Goal: Transaction & Acquisition: Book appointment/travel/reservation

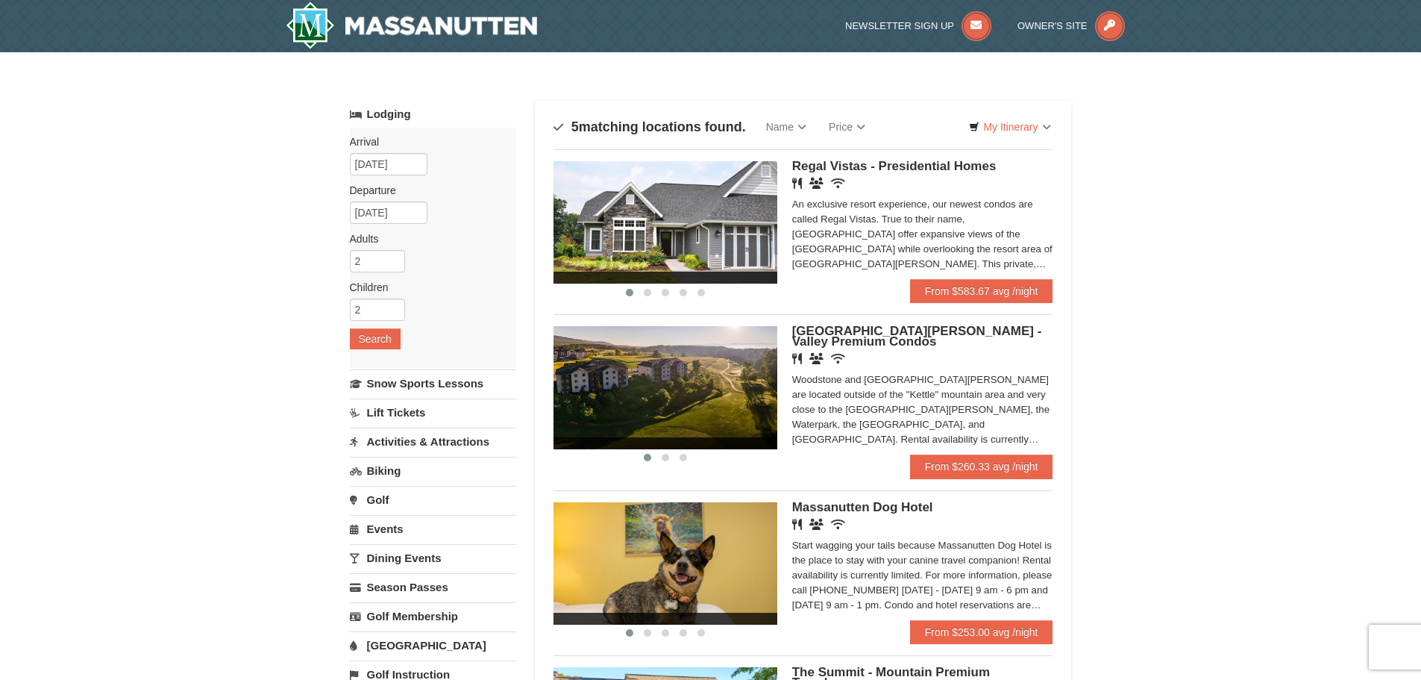
click at [716, 240] on img at bounding box center [666, 222] width 224 height 122
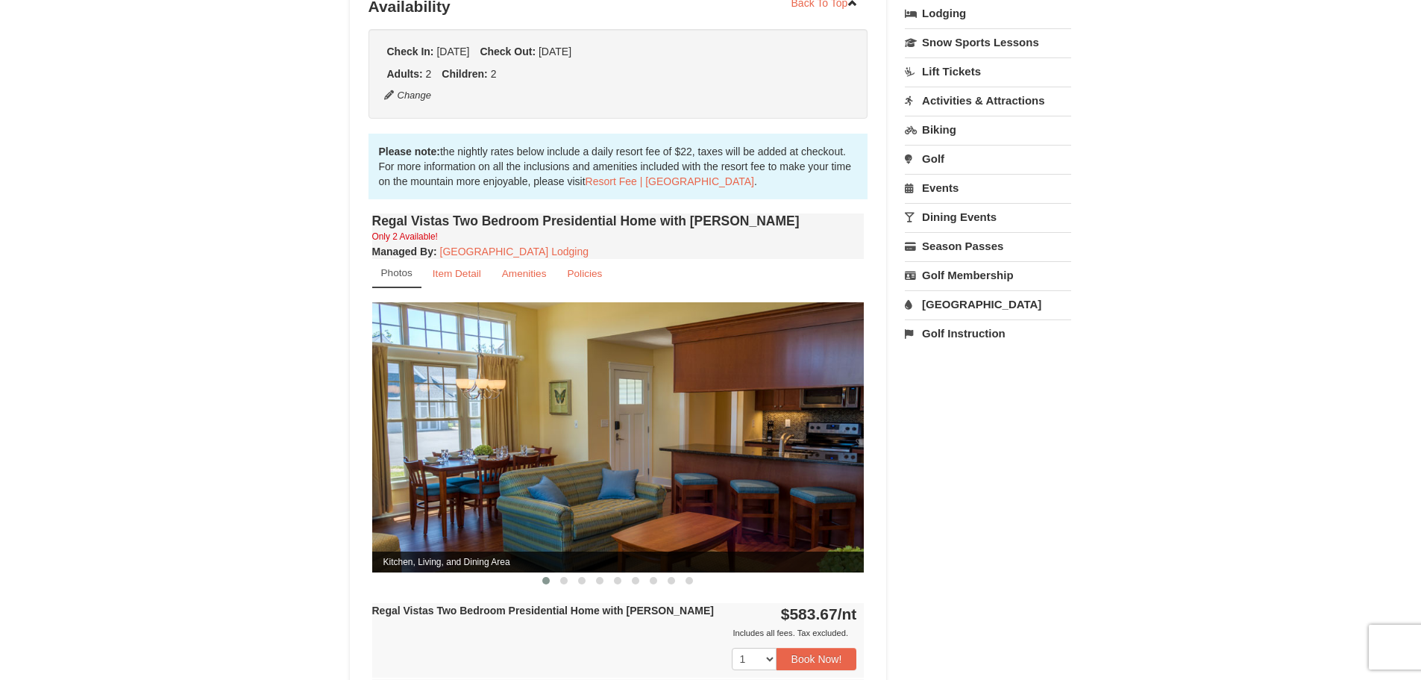
scroll to position [373, 0]
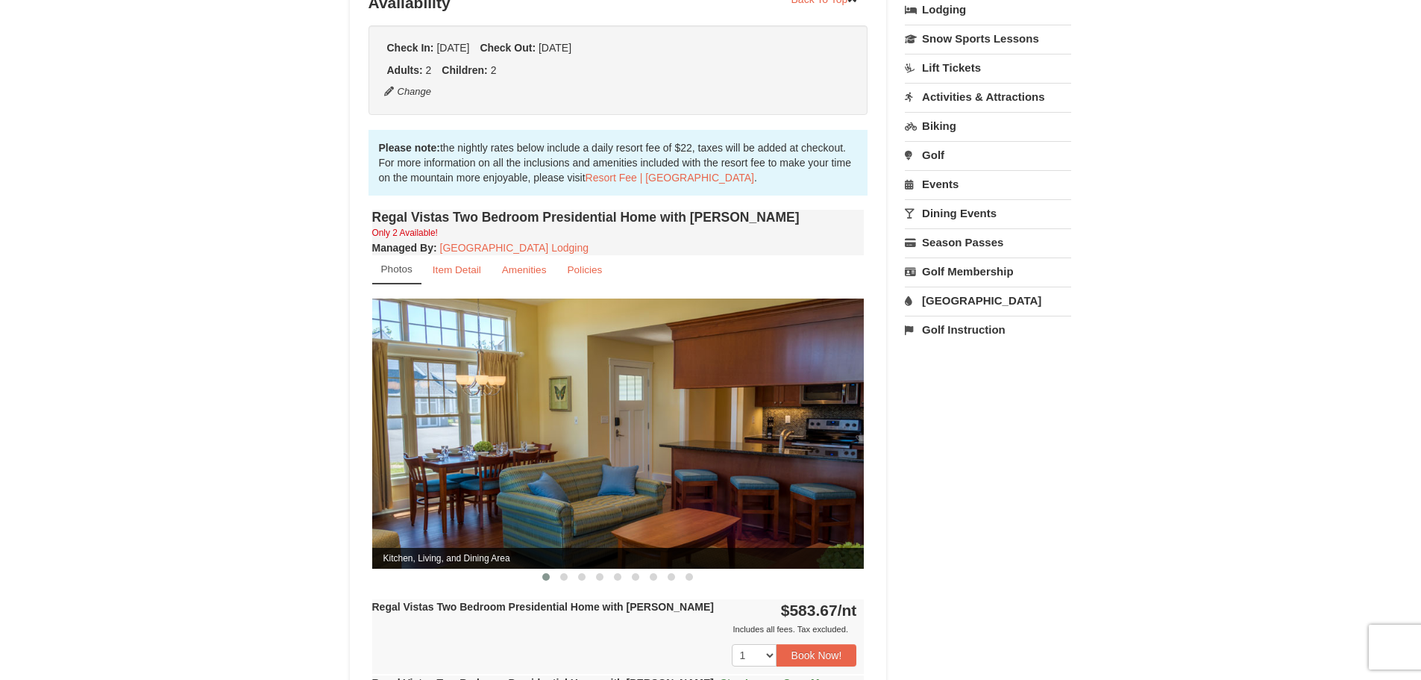
click at [817, 454] on img at bounding box center [618, 432] width 492 height 269
drag, startPoint x: 830, startPoint y: 435, endPoint x: 524, endPoint y: 441, distance: 306.7
click at [524, 441] on img at bounding box center [618, 432] width 492 height 269
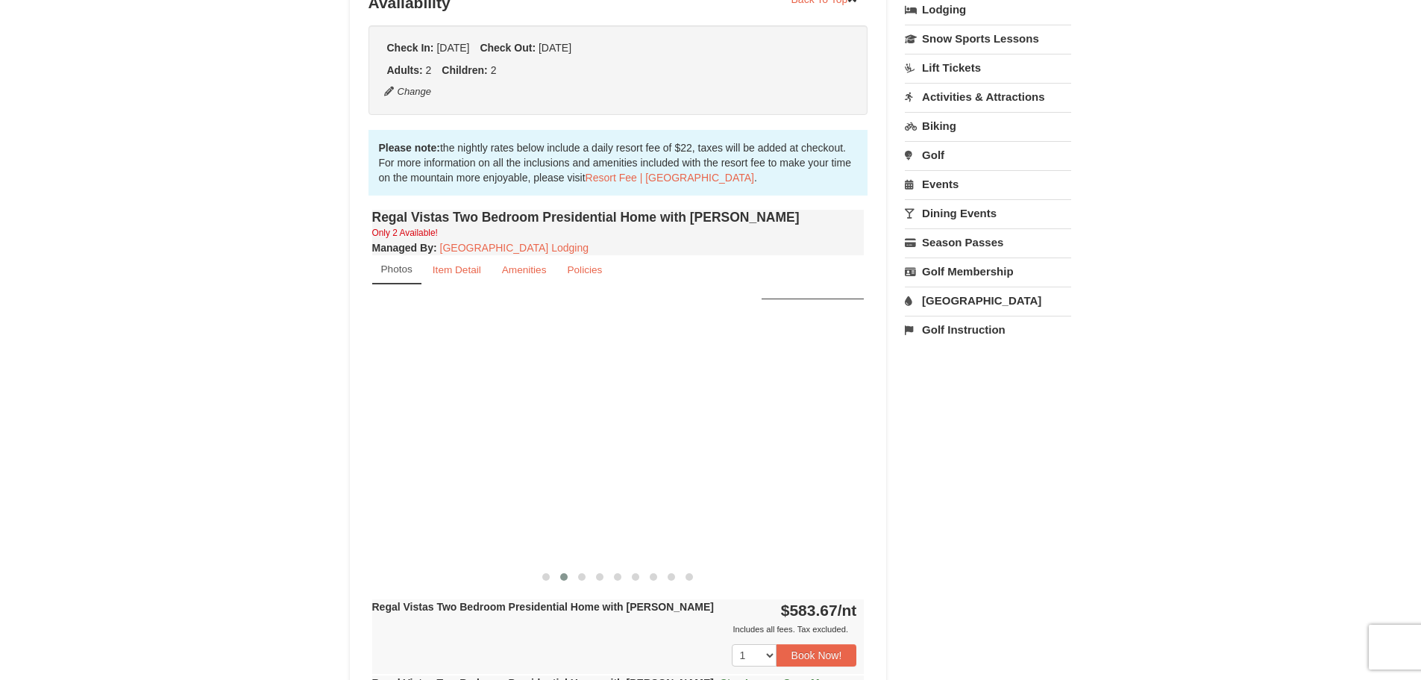
drag, startPoint x: 790, startPoint y: 426, endPoint x: 130, endPoint y: 465, distance: 661.5
click at [130, 465] on div "× <<Back to results Regal Vistas - Presidential Homes Book from $528! 1822 Reso…" at bounding box center [710, 414] width 1421 height 1471
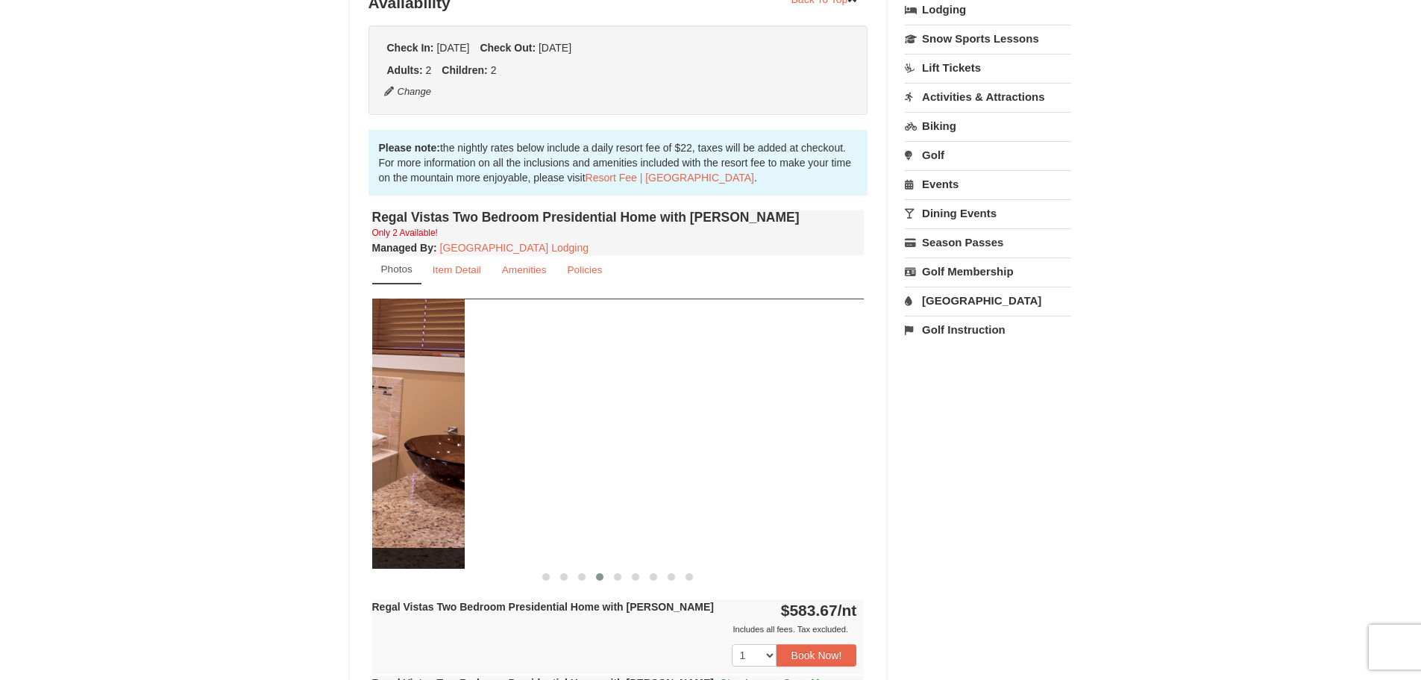
drag, startPoint x: 733, startPoint y: 422, endPoint x: 333, endPoint y: 434, distance: 400.1
click at [333, 434] on div "× <<Back to results Regal Vistas - Presidential Homes Book from $528! 1822 Reso…" at bounding box center [710, 414] width 1421 height 1471
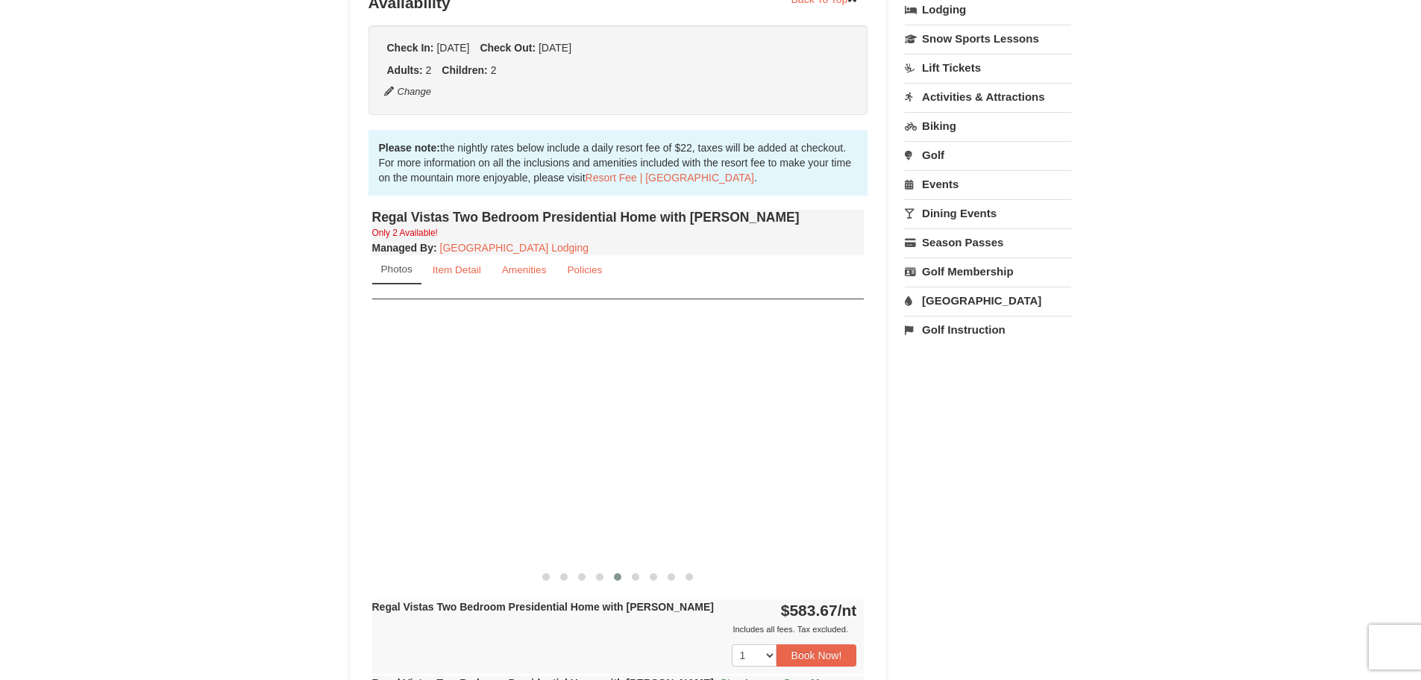
drag, startPoint x: 780, startPoint y: 427, endPoint x: 260, endPoint y: 473, distance: 522.1
click at [260, 473] on div "× <<Back to results Regal Vistas - Presidential Homes Book from $528! 1822 Reso…" at bounding box center [710, 414] width 1421 height 1471
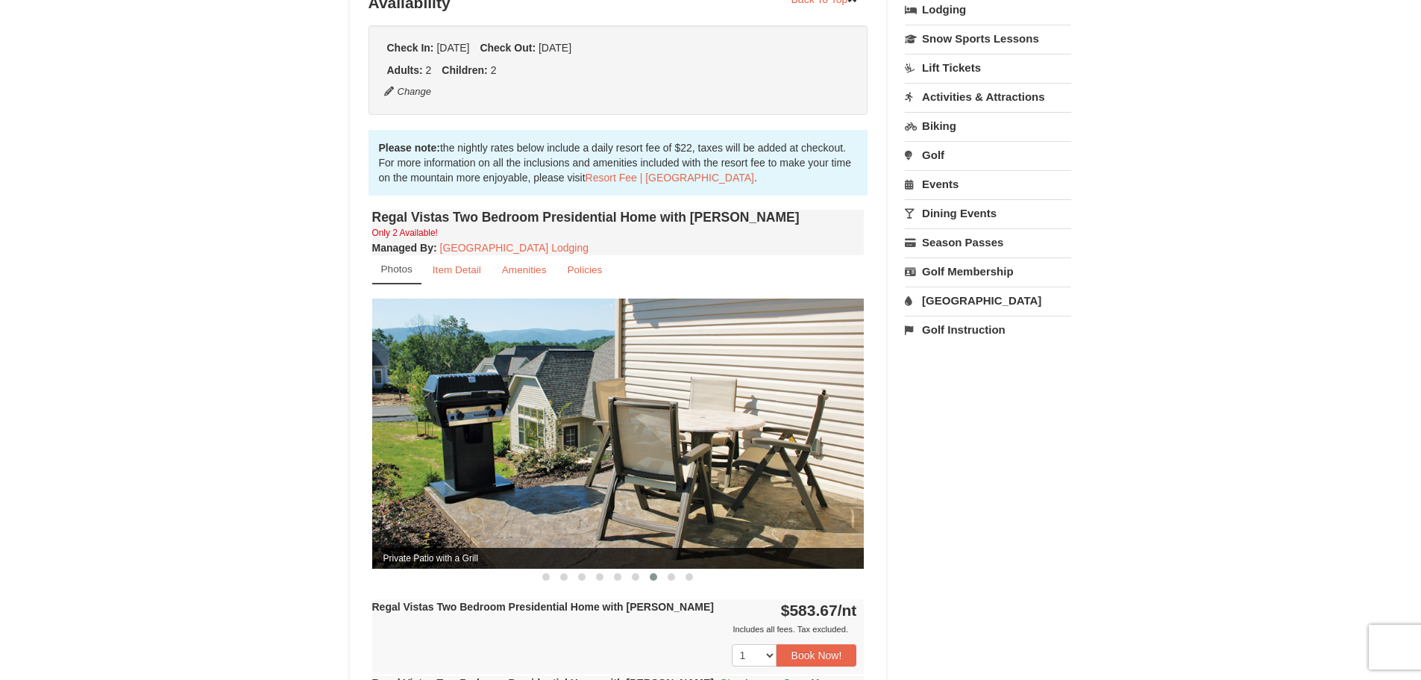
drag, startPoint x: 788, startPoint y: 445, endPoint x: 365, endPoint y: 488, distance: 425.3
click at [365, 488] on div "Book from $528! 1822 Resort Drive, Massanutten, VA Availability Amenities Polic…" at bounding box center [618, 444] width 537 height 1345
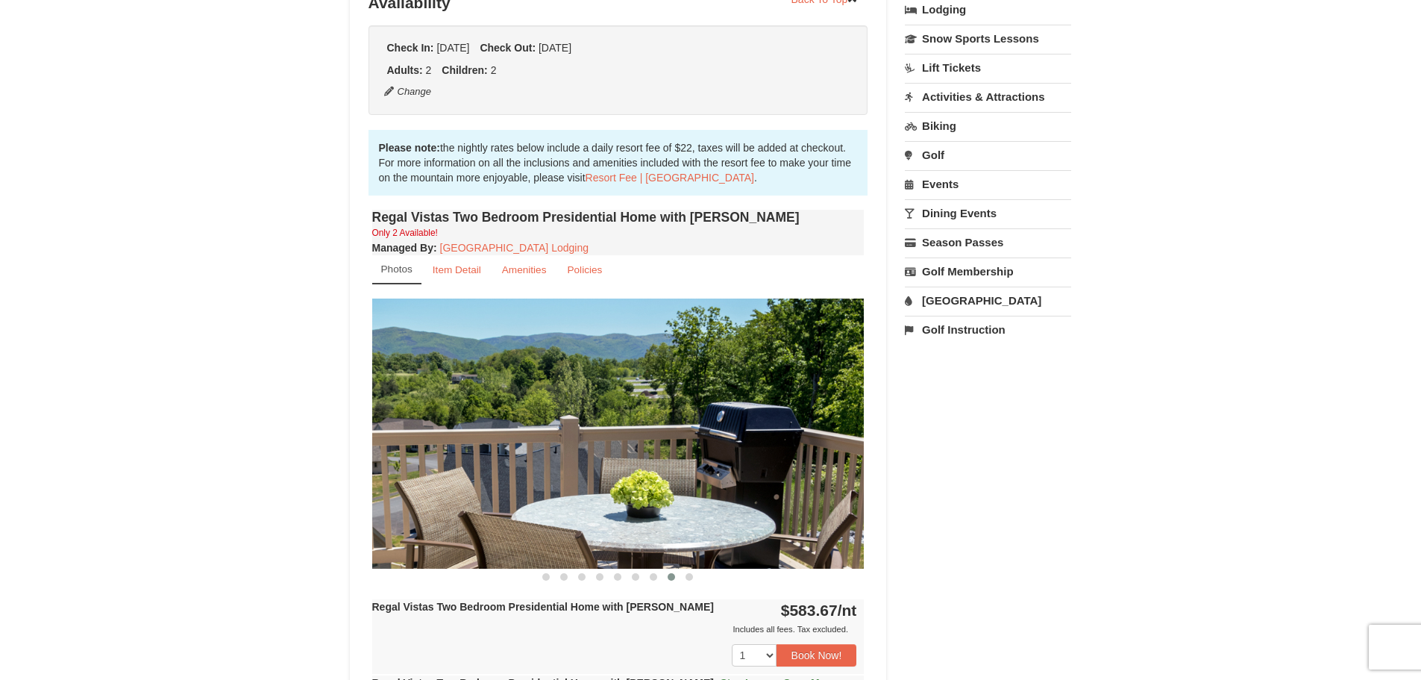
drag, startPoint x: 804, startPoint y: 451, endPoint x: 285, endPoint y: 521, distance: 523.3
click at [286, 521] on div "× <<Back to results Regal Vistas - Presidential Homes Book from $528! 1822 Reso…" at bounding box center [710, 414] width 1421 height 1471
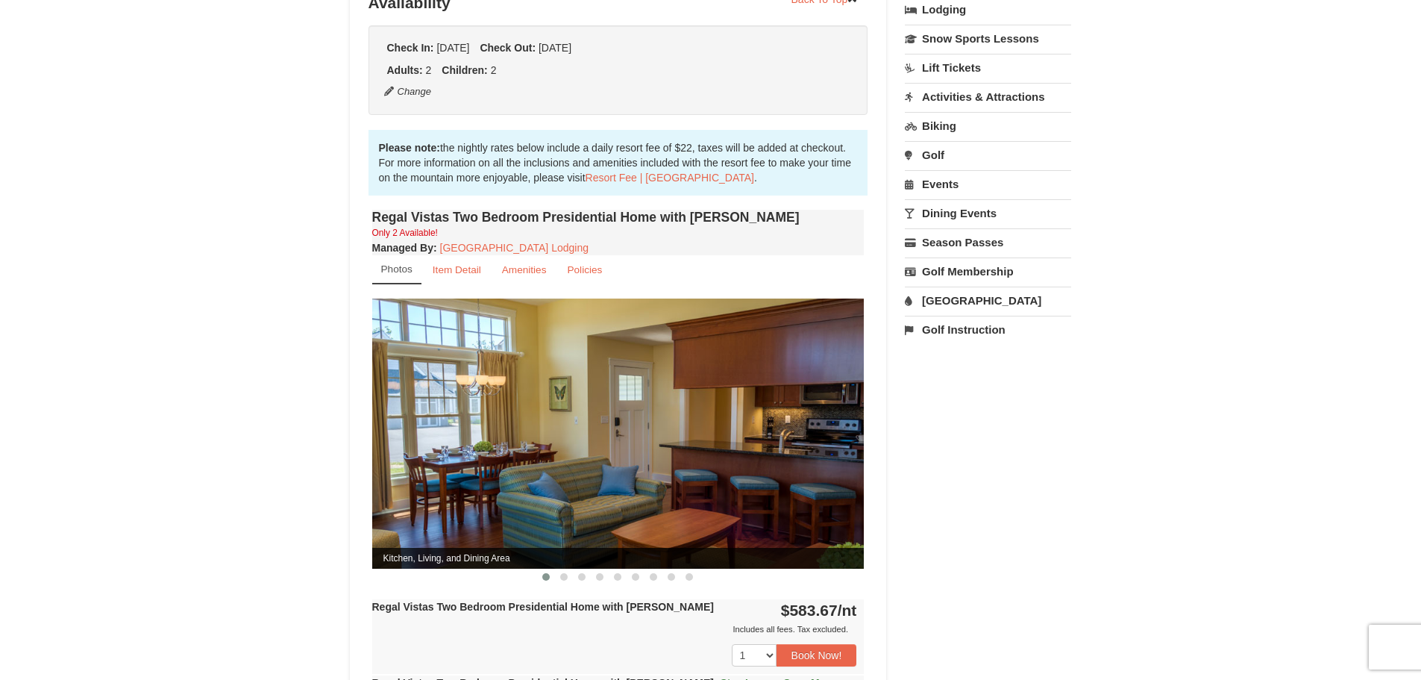
drag, startPoint x: 839, startPoint y: 443, endPoint x: 479, endPoint y: 461, distance: 360.1
click at [479, 460] on img at bounding box center [618, 432] width 492 height 269
drag, startPoint x: 675, startPoint y: 455, endPoint x: 376, endPoint y: 463, distance: 299.3
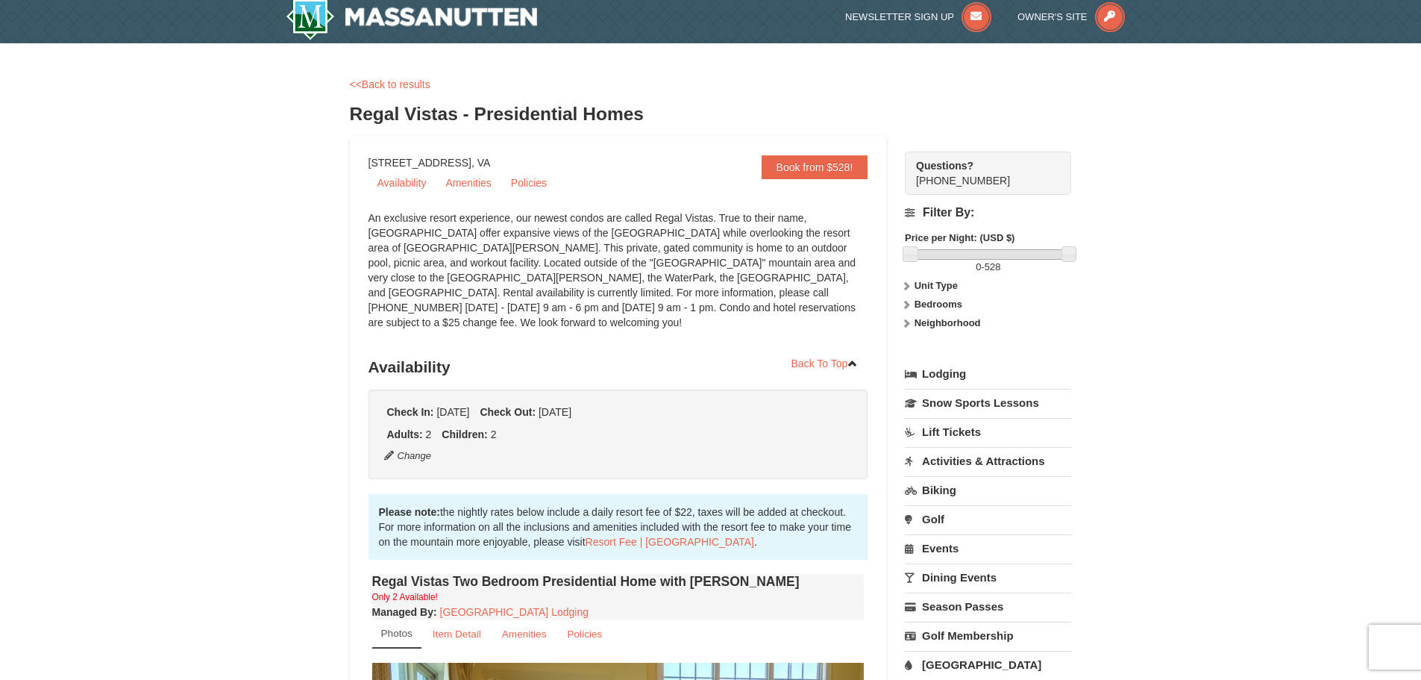
scroll to position [0, 0]
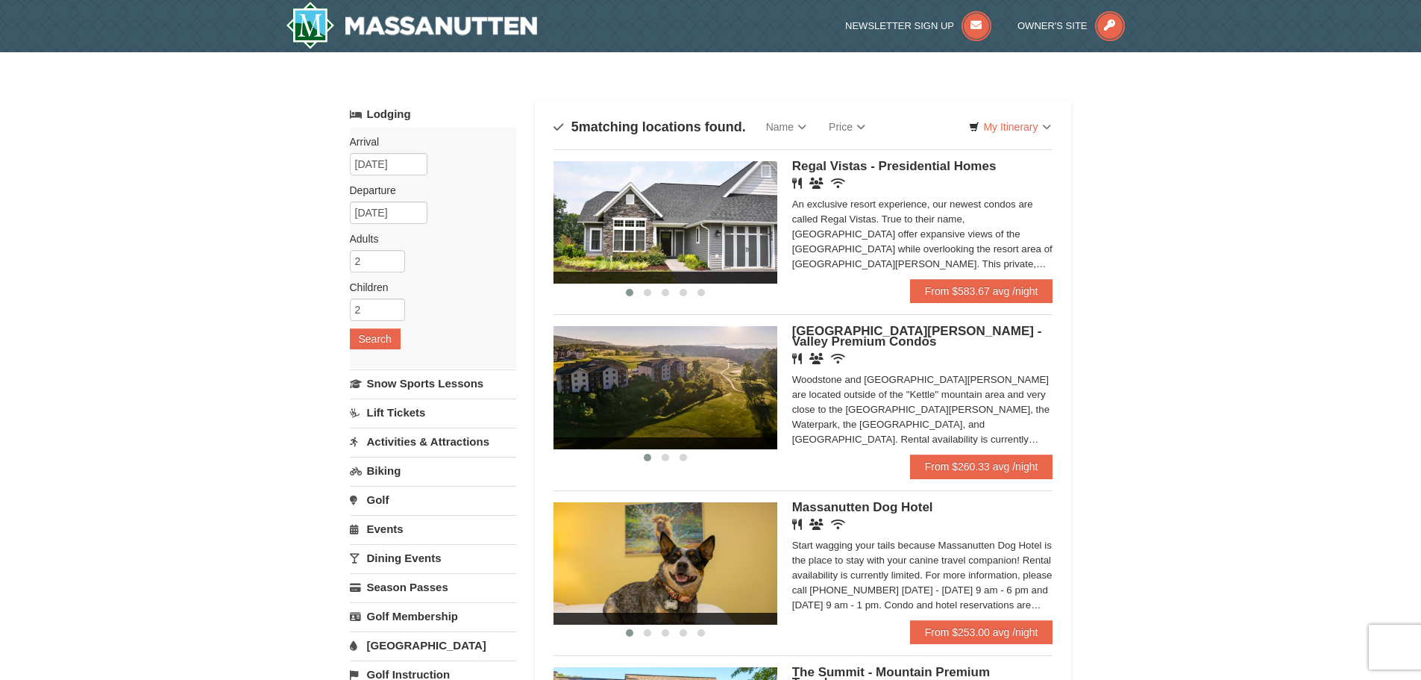
click at [712, 374] on img at bounding box center [666, 387] width 224 height 122
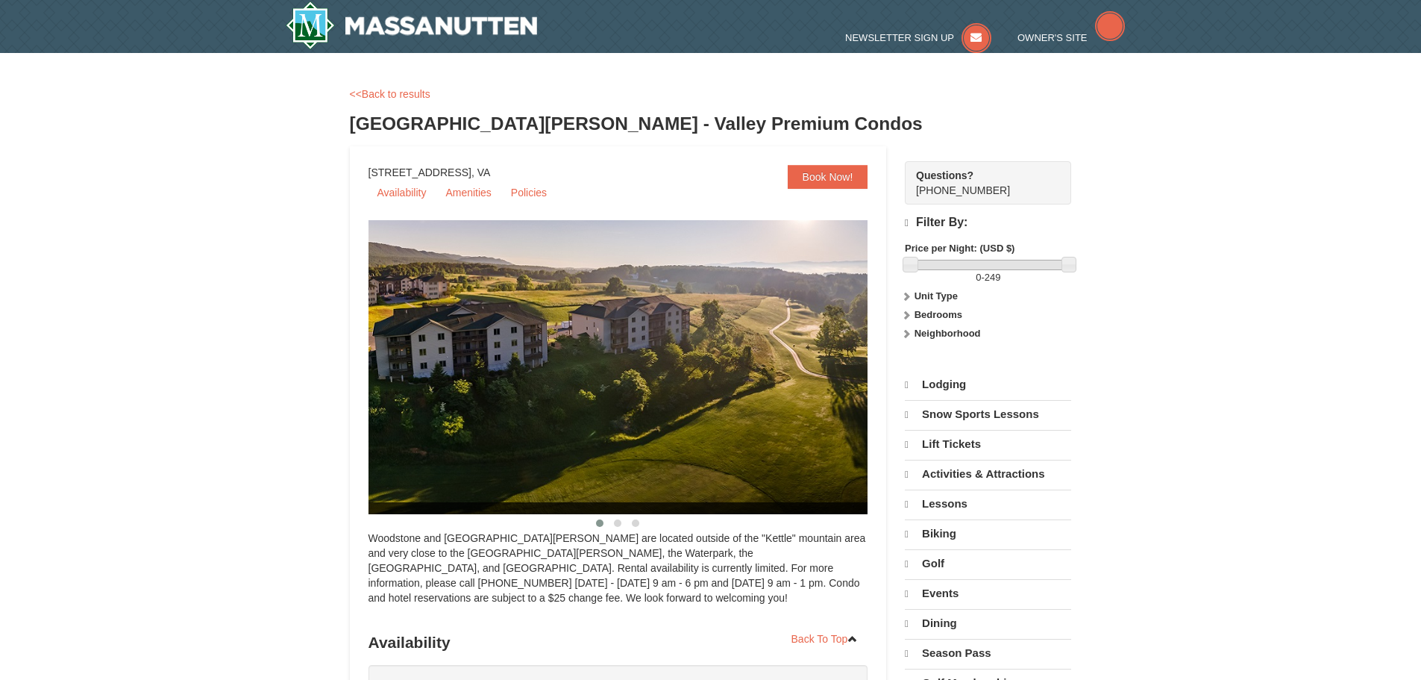
select select "10"
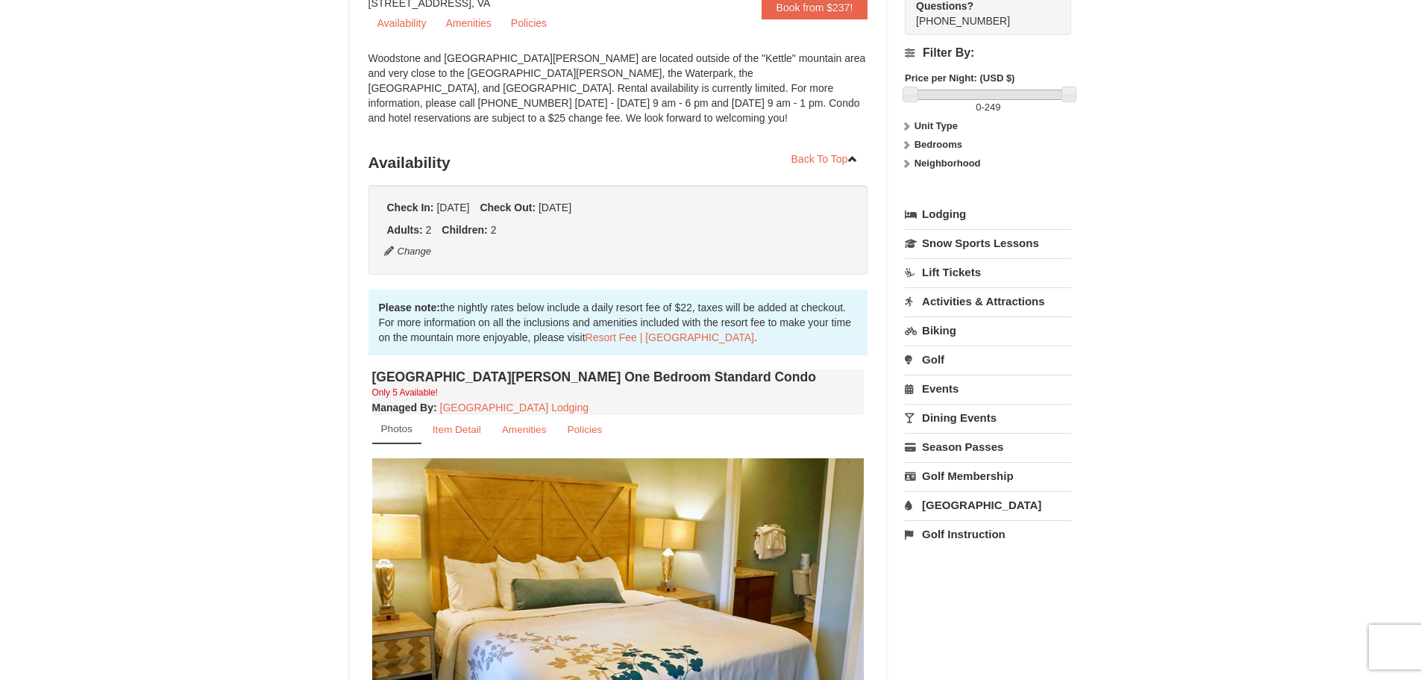
scroll to position [298, 0]
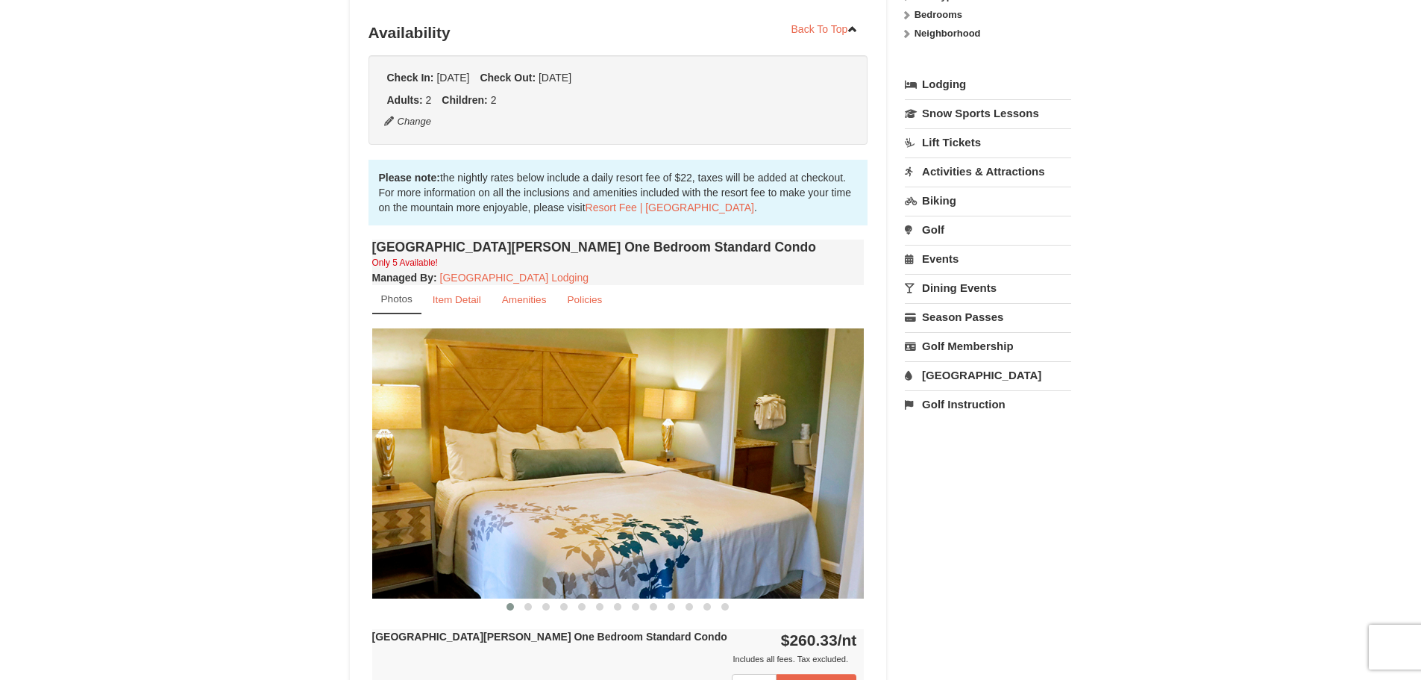
click at [786, 530] on img at bounding box center [618, 462] width 492 height 269
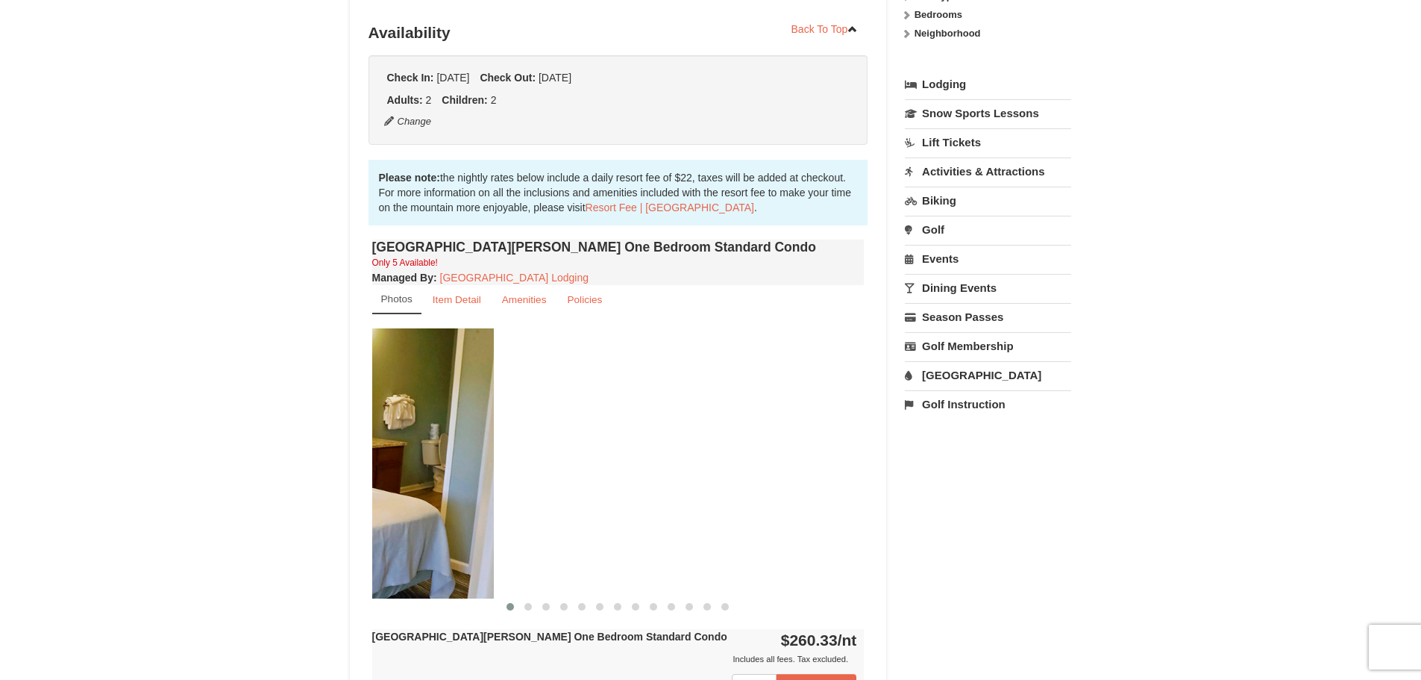
drag, startPoint x: 831, startPoint y: 501, endPoint x: 420, endPoint y: 502, distance: 411.1
click at [420, 502] on img at bounding box center [247, 462] width 492 height 269
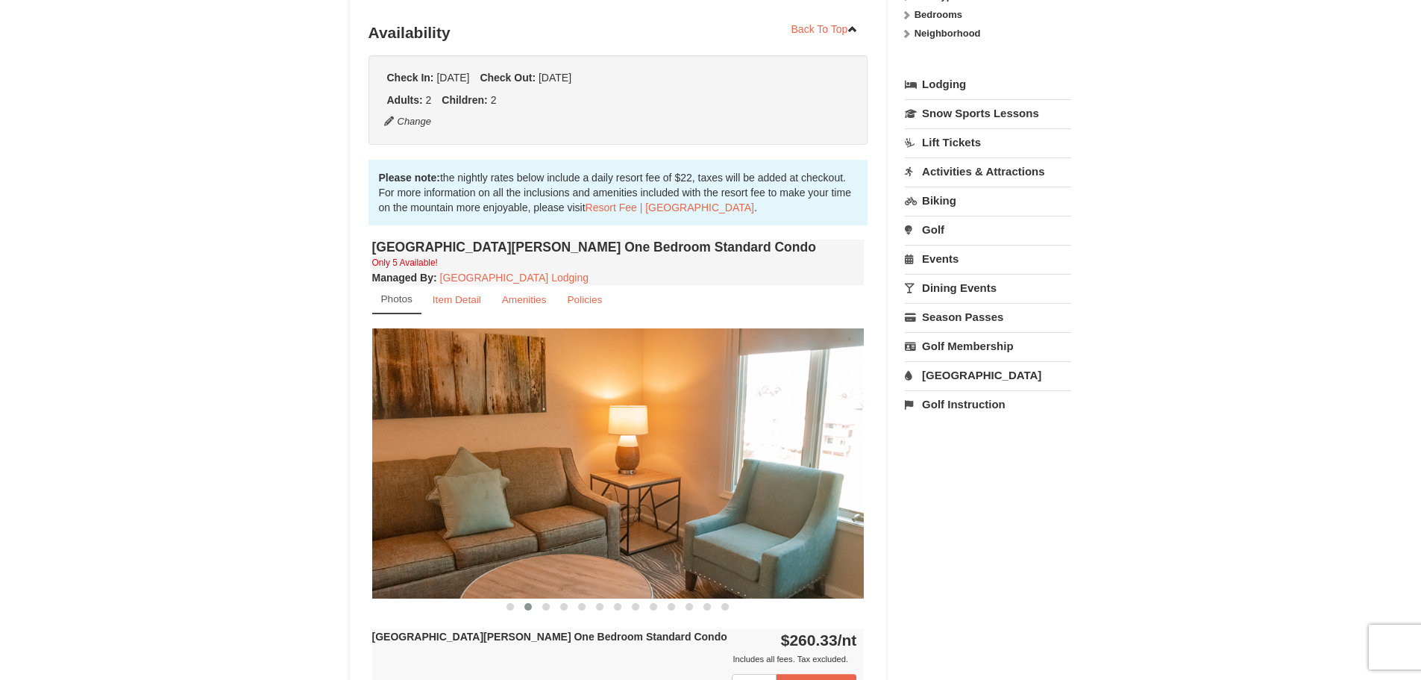
click at [408, 504] on img at bounding box center [618, 462] width 492 height 269
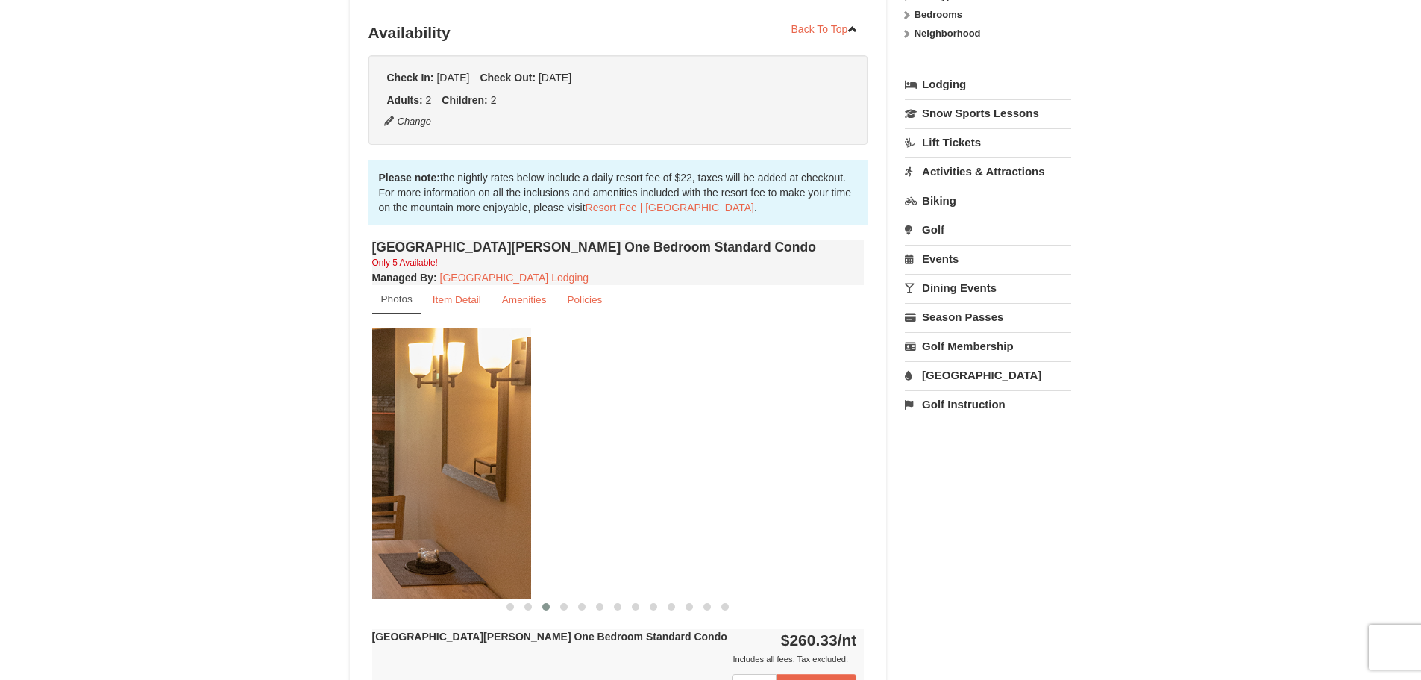
click at [387, 494] on img at bounding box center [285, 462] width 492 height 269
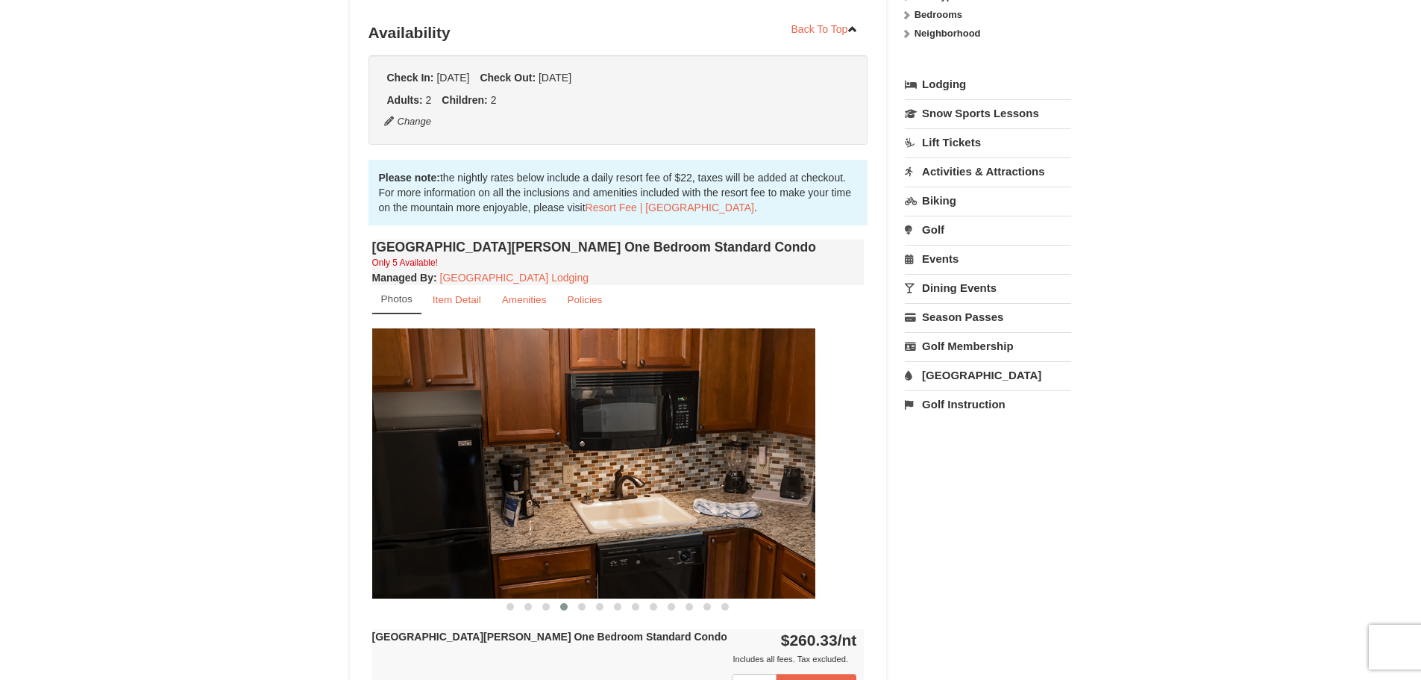
drag, startPoint x: 784, startPoint y: 528, endPoint x: 392, endPoint y: 566, distance: 394.3
click at [392, 566] on img at bounding box center [569, 462] width 492 height 269
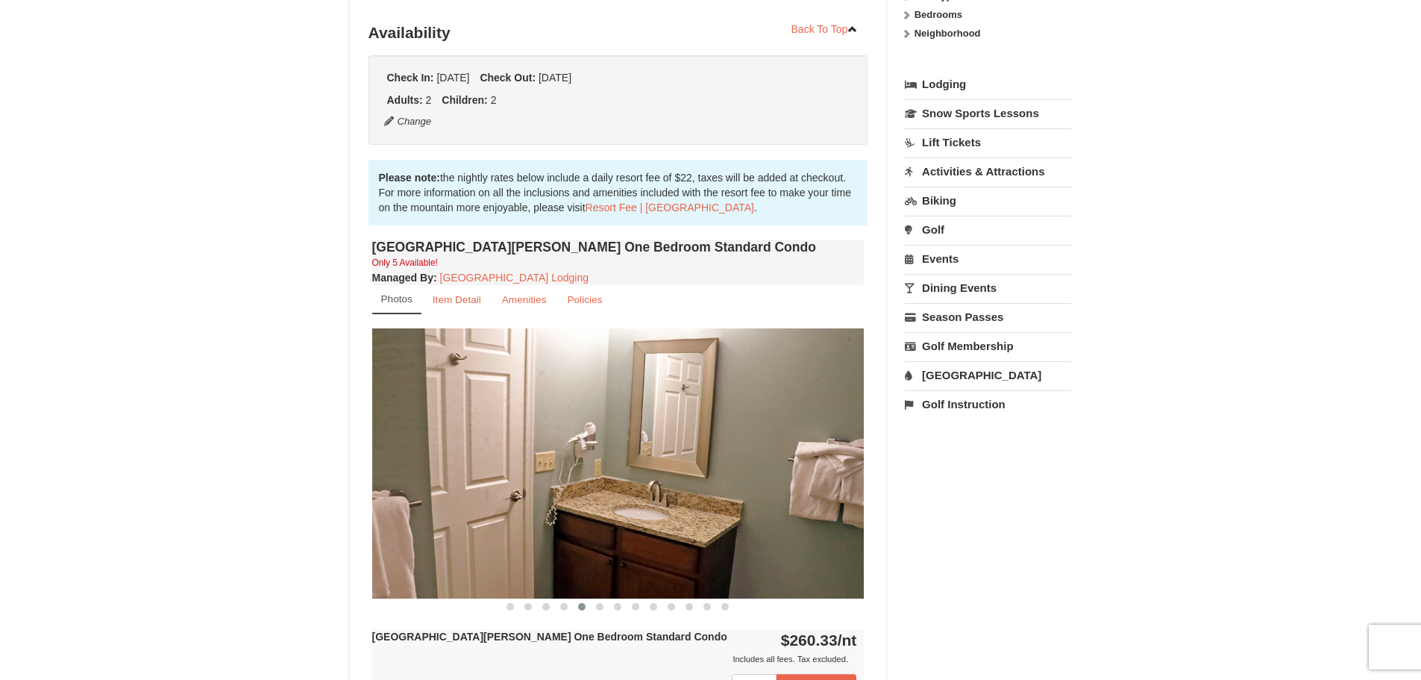
drag, startPoint x: 780, startPoint y: 522, endPoint x: 532, endPoint y: 549, distance: 249.3
click at [533, 549] on img at bounding box center [618, 462] width 492 height 269
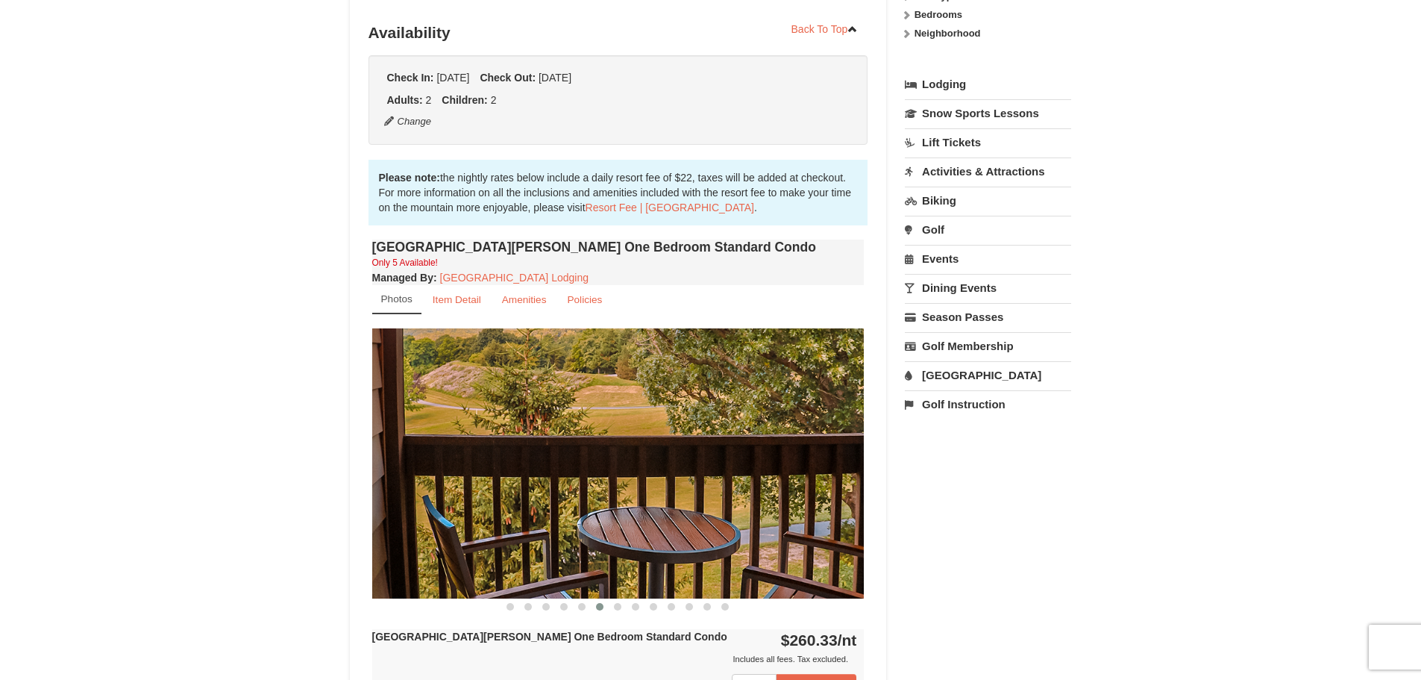
drag, startPoint x: 780, startPoint y: 519, endPoint x: 343, endPoint y: 557, distance: 438.9
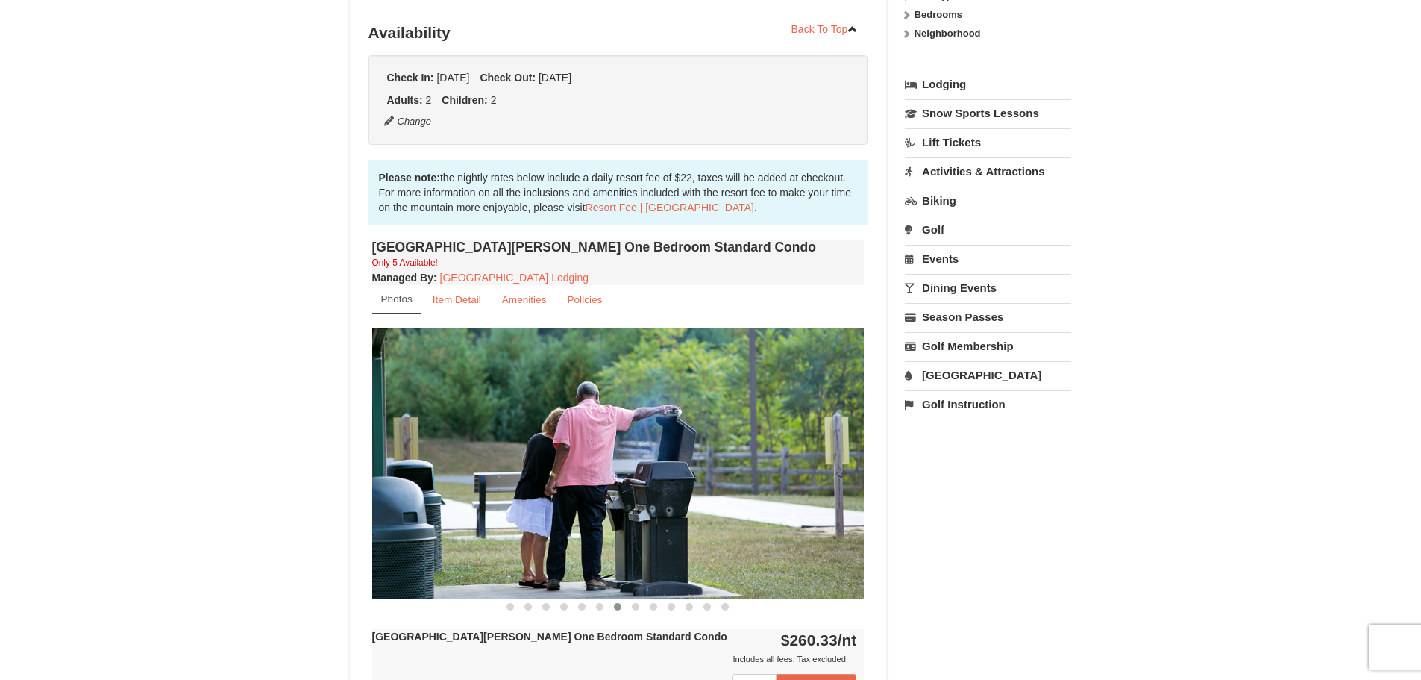
drag, startPoint x: 754, startPoint y: 525, endPoint x: 294, endPoint y: 583, distance: 464.1
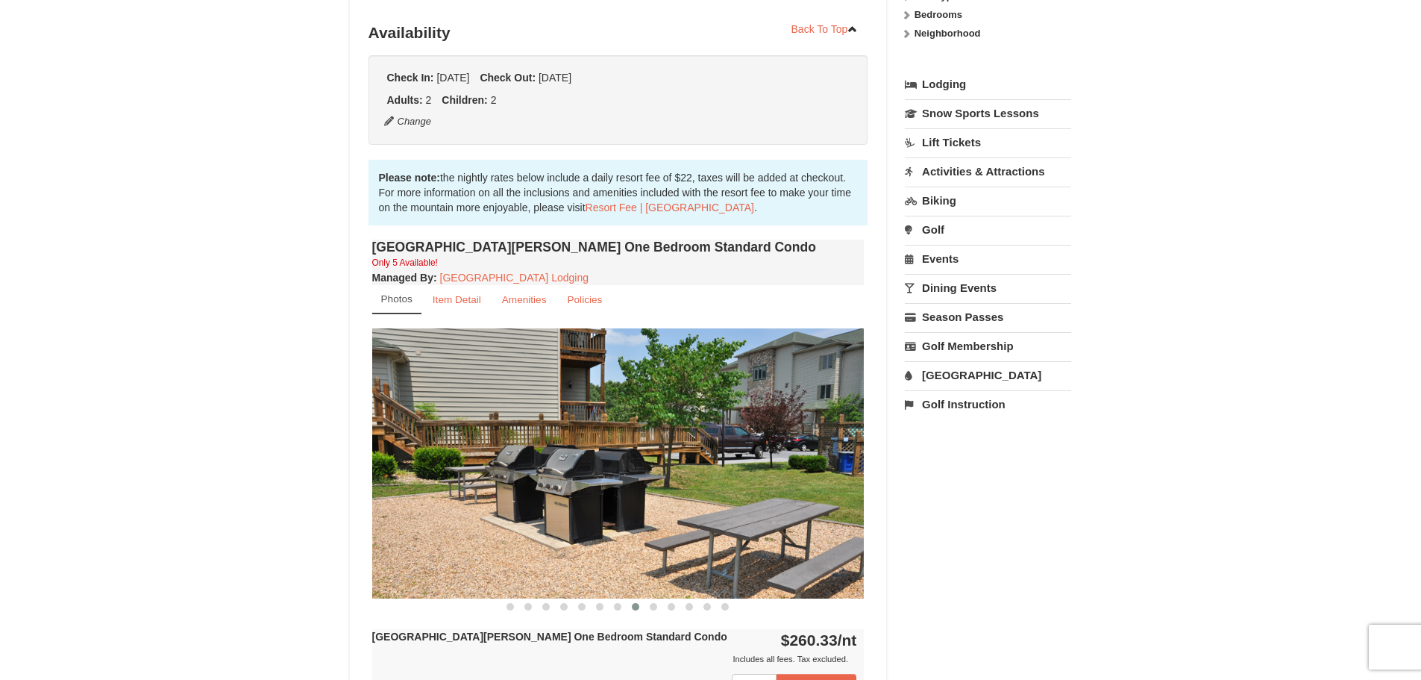
drag, startPoint x: 824, startPoint y: 496, endPoint x: 589, endPoint y: 528, distance: 236.5
click at [589, 528] on img at bounding box center [618, 462] width 492 height 269
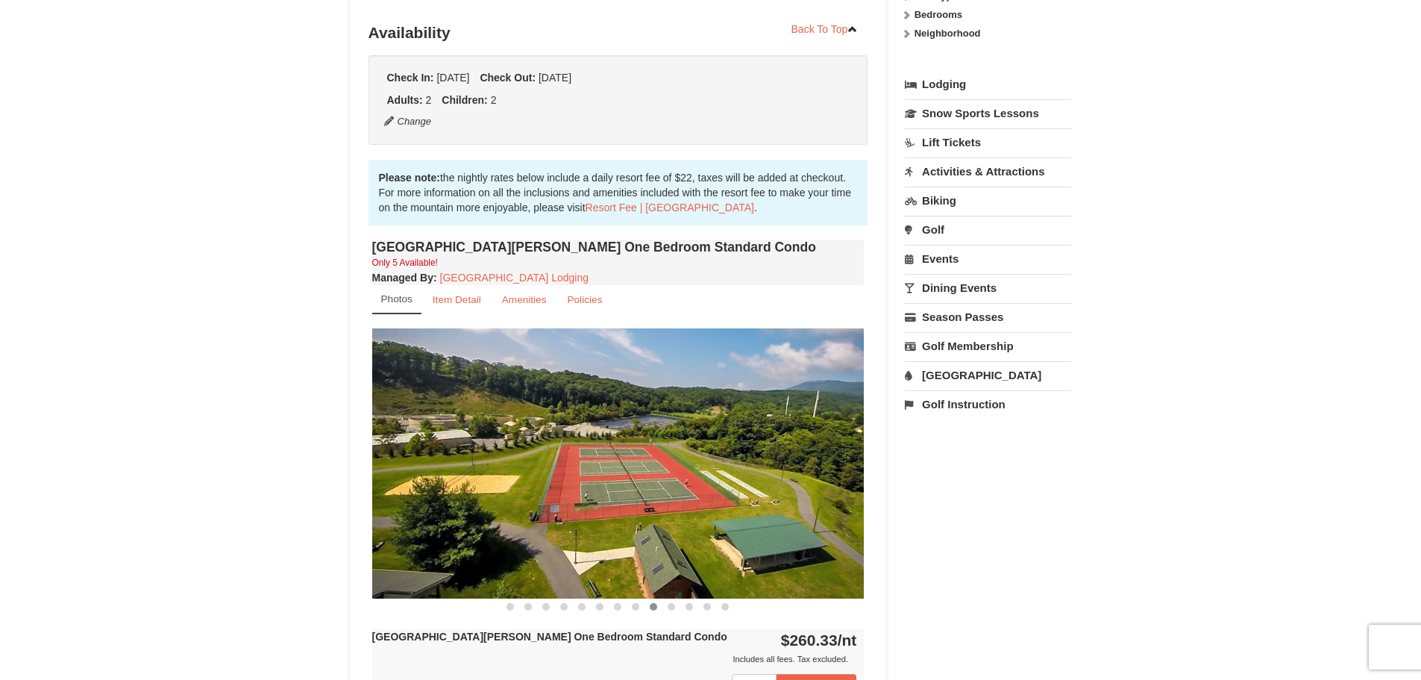
drag, startPoint x: 811, startPoint y: 498, endPoint x: 487, endPoint y: 545, distance: 327.2
click at [487, 545] on img at bounding box center [618, 462] width 492 height 269
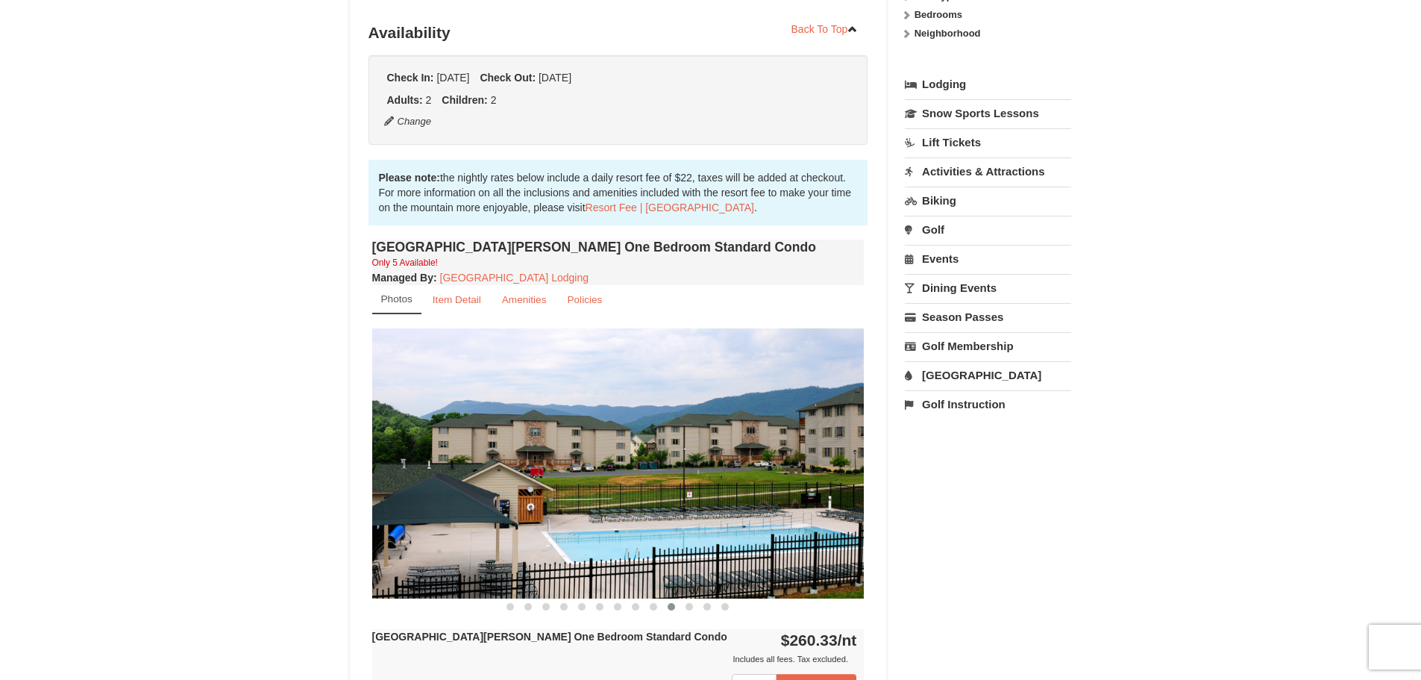
drag, startPoint x: 776, startPoint y: 492, endPoint x: 304, endPoint y: 565, distance: 477.9
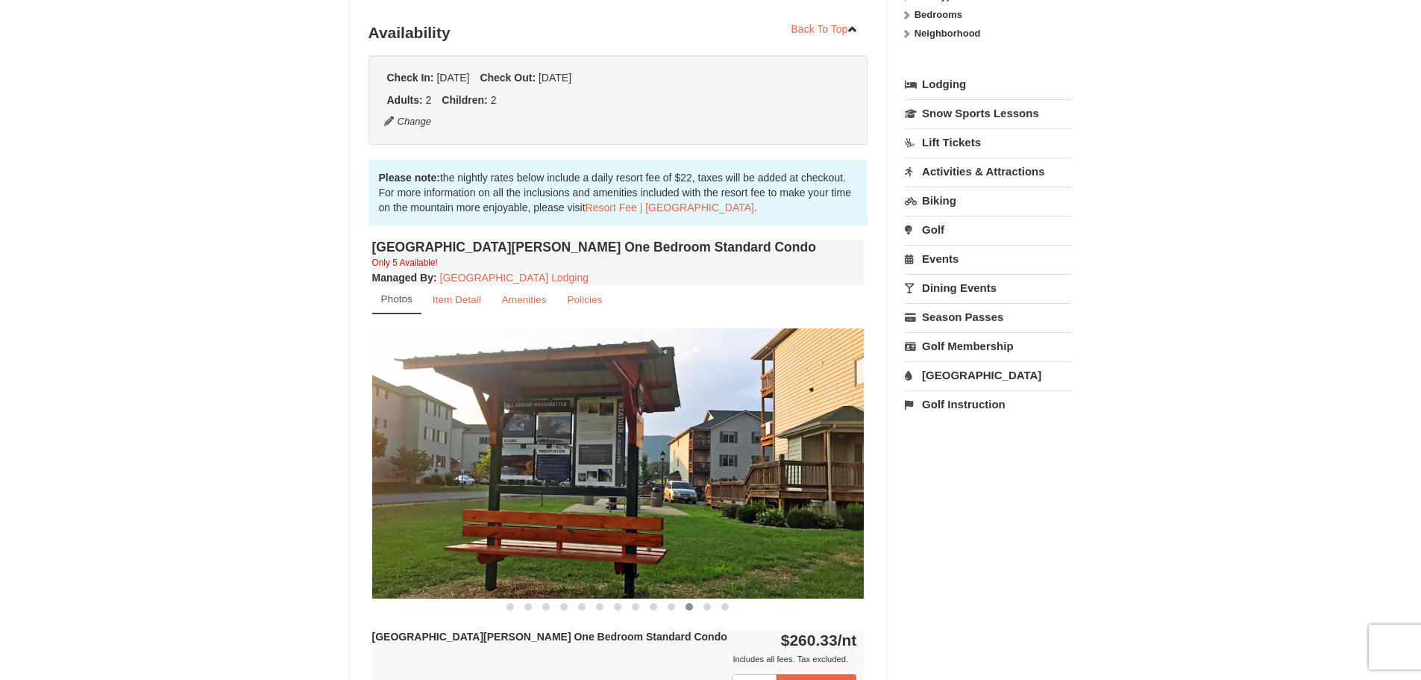
drag, startPoint x: 778, startPoint y: 487, endPoint x: 499, endPoint y: 539, distance: 283.8
click at [499, 539] on img at bounding box center [618, 462] width 492 height 269
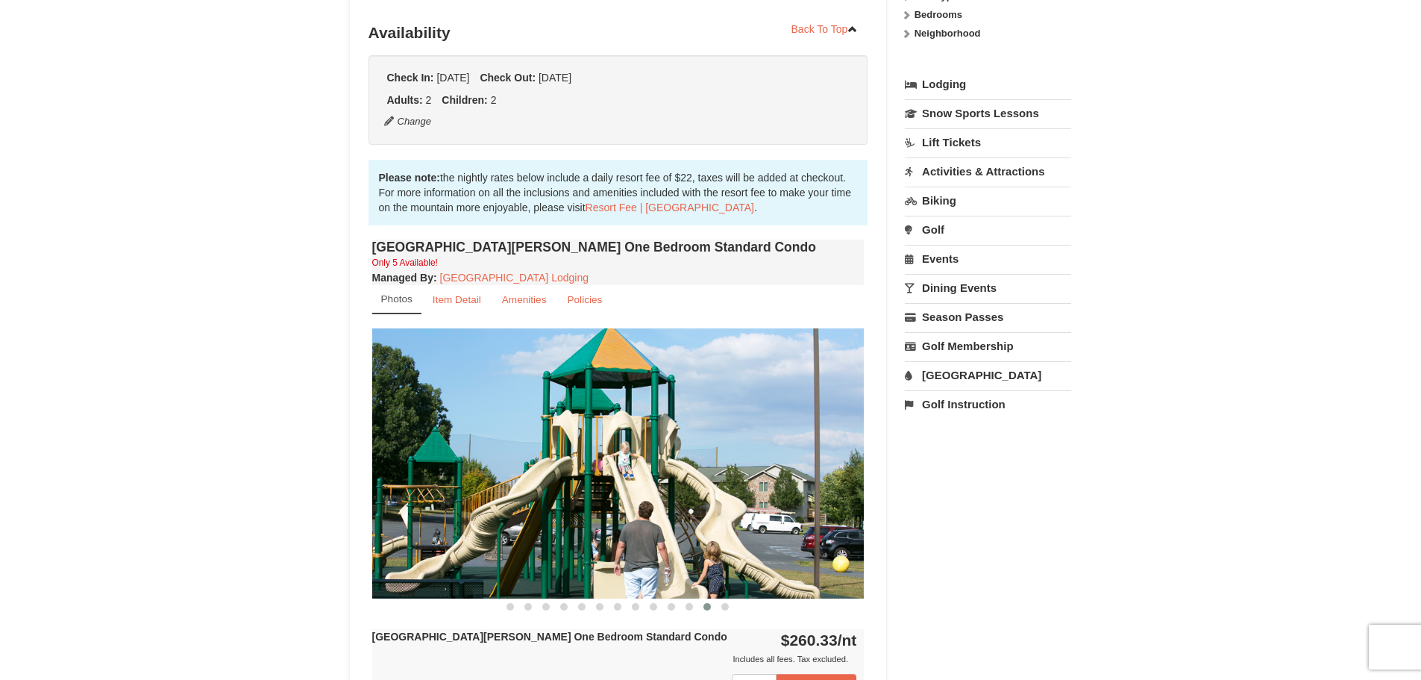
drag, startPoint x: 803, startPoint y: 496, endPoint x: 690, endPoint y: 518, distance: 114.7
click at [692, 518] on img at bounding box center [618, 462] width 492 height 269
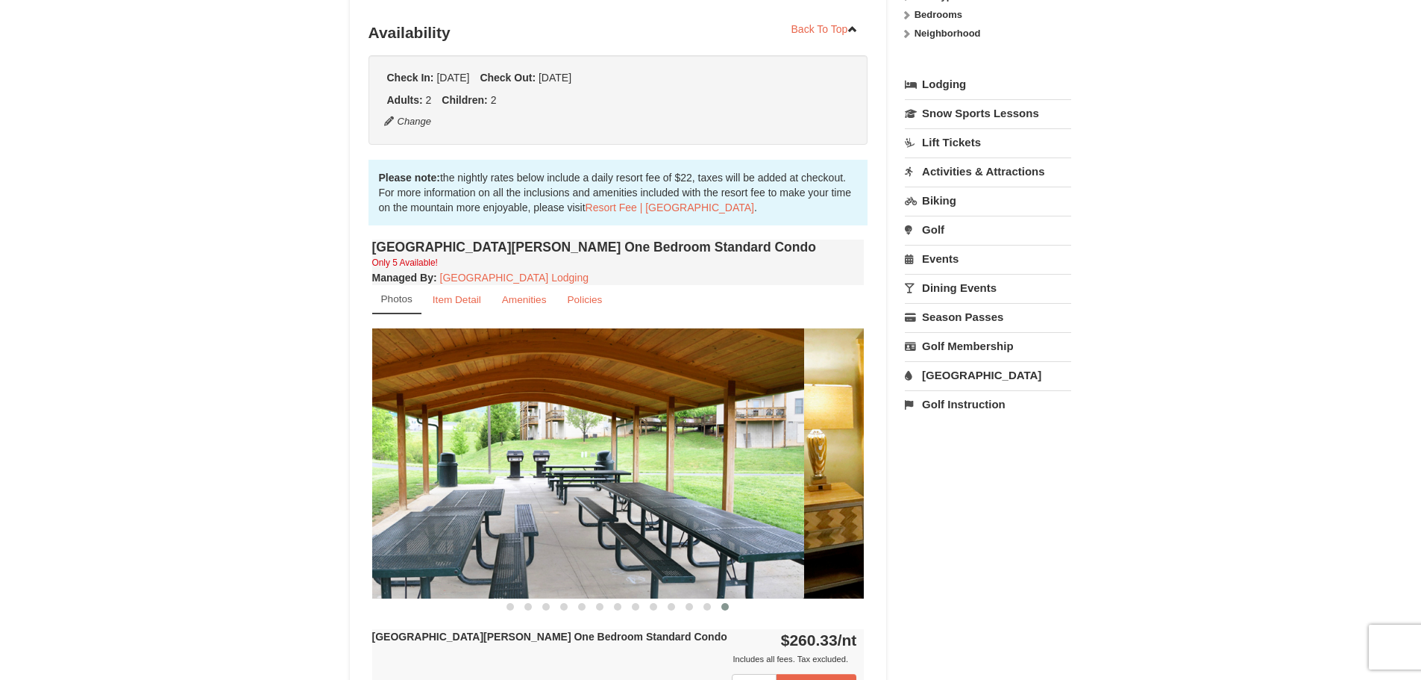
drag, startPoint x: 811, startPoint y: 500, endPoint x: 719, endPoint y: 519, distance: 94.5
click at [719, 519] on img at bounding box center [558, 462] width 492 height 269
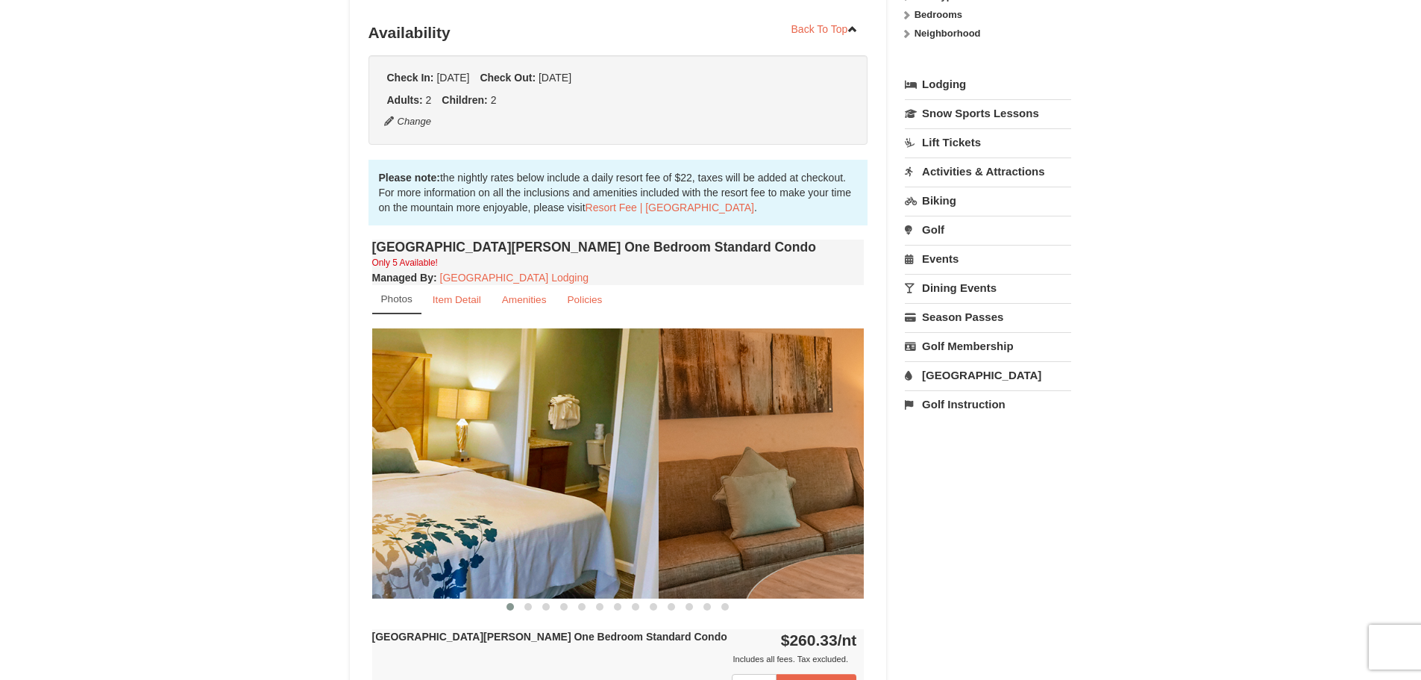
drag, startPoint x: 845, startPoint y: 500, endPoint x: 555, endPoint y: 548, distance: 293.4
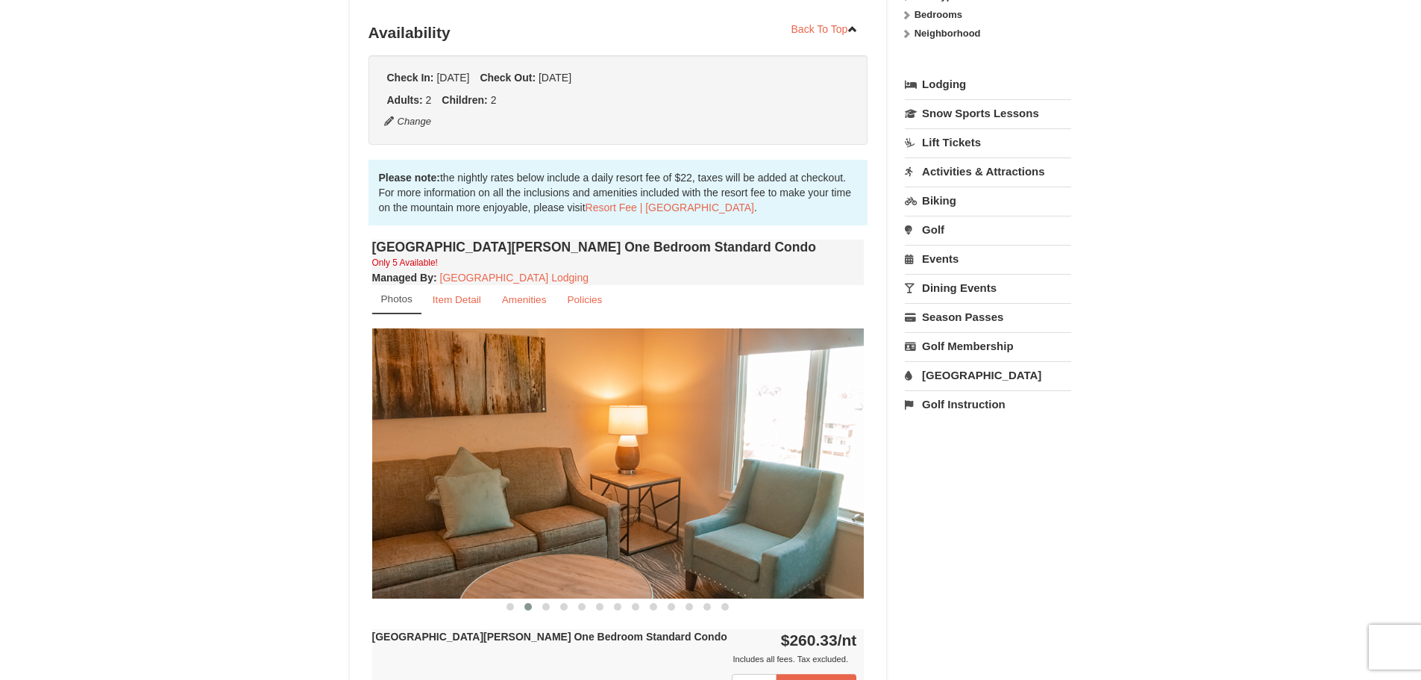
drag, startPoint x: 687, startPoint y: 535, endPoint x: 384, endPoint y: 601, distance: 310.7
click at [385, 601] on section "‹ ›" at bounding box center [618, 471] width 492 height 286
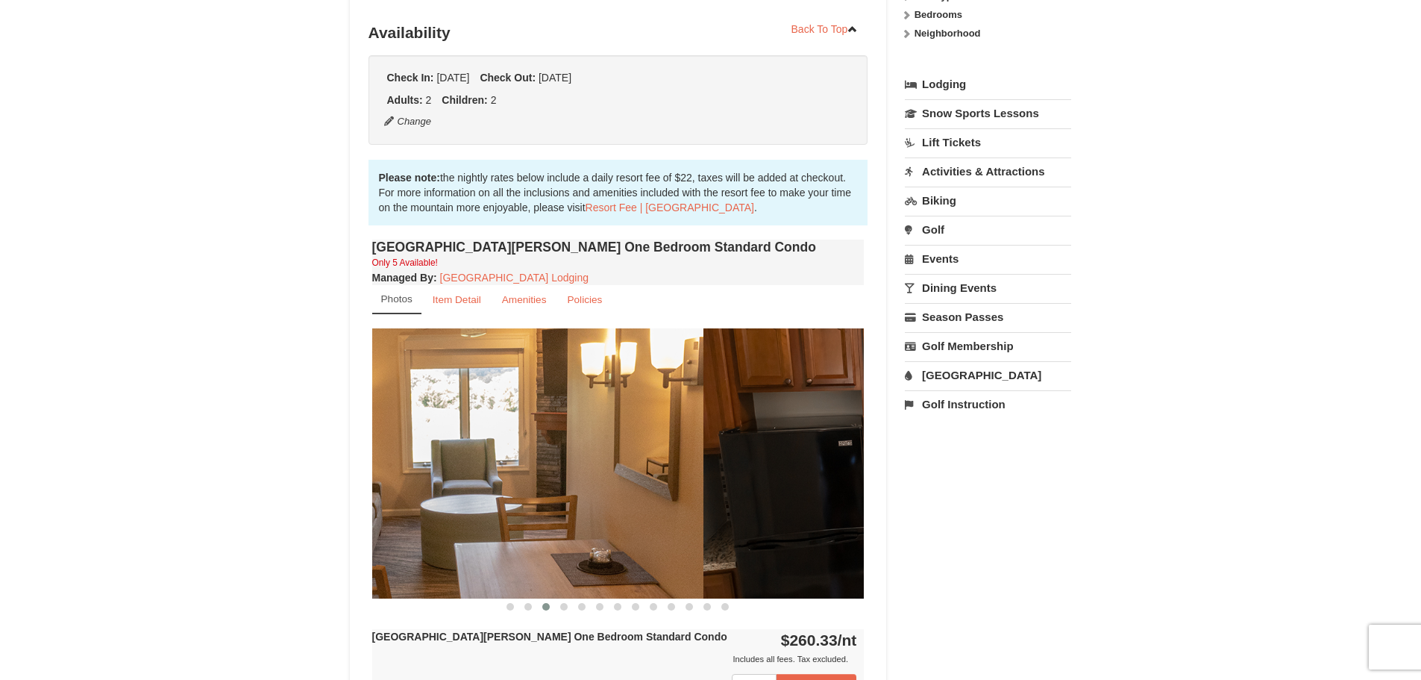
drag, startPoint x: 663, startPoint y: 522, endPoint x: 445, endPoint y: 560, distance: 221.9
click at [452, 558] on img at bounding box center [457, 462] width 492 height 269
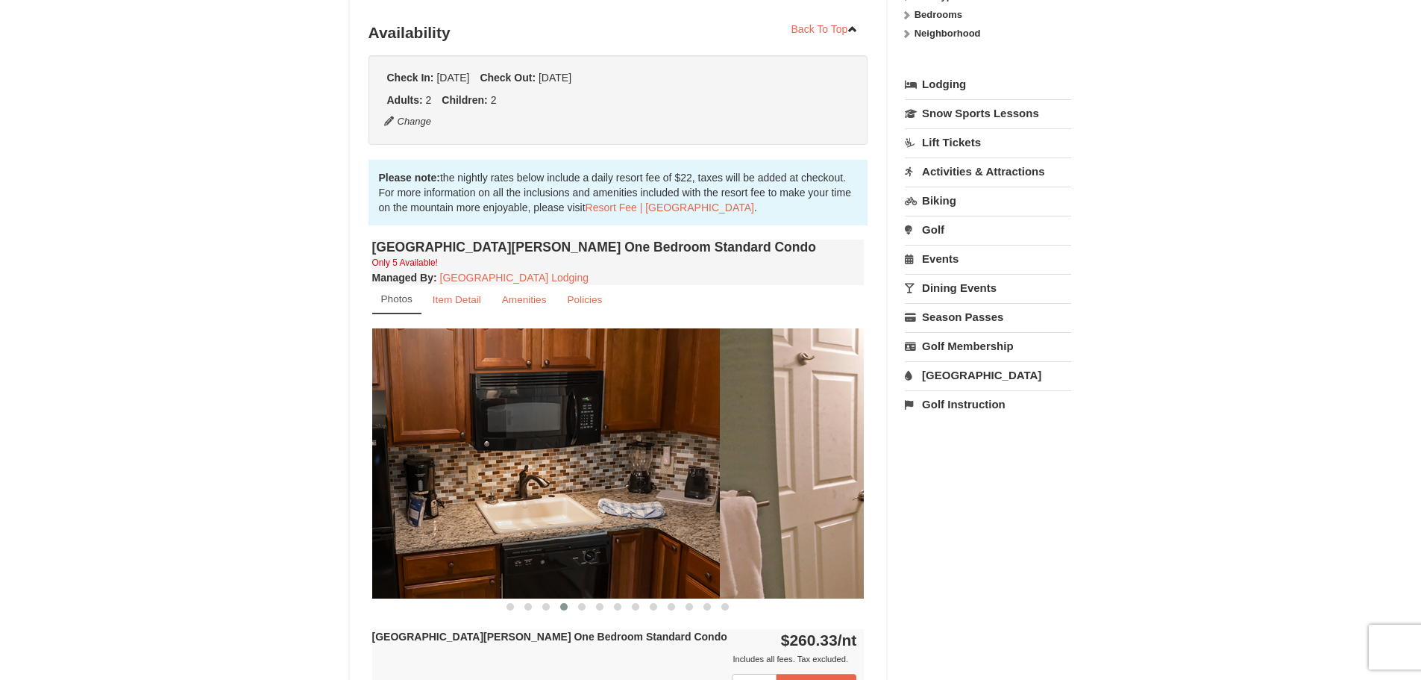
drag, startPoint x: 512, startPoint y: 544, endPoint x: 319, endPoint y: 583, distance: 196.4
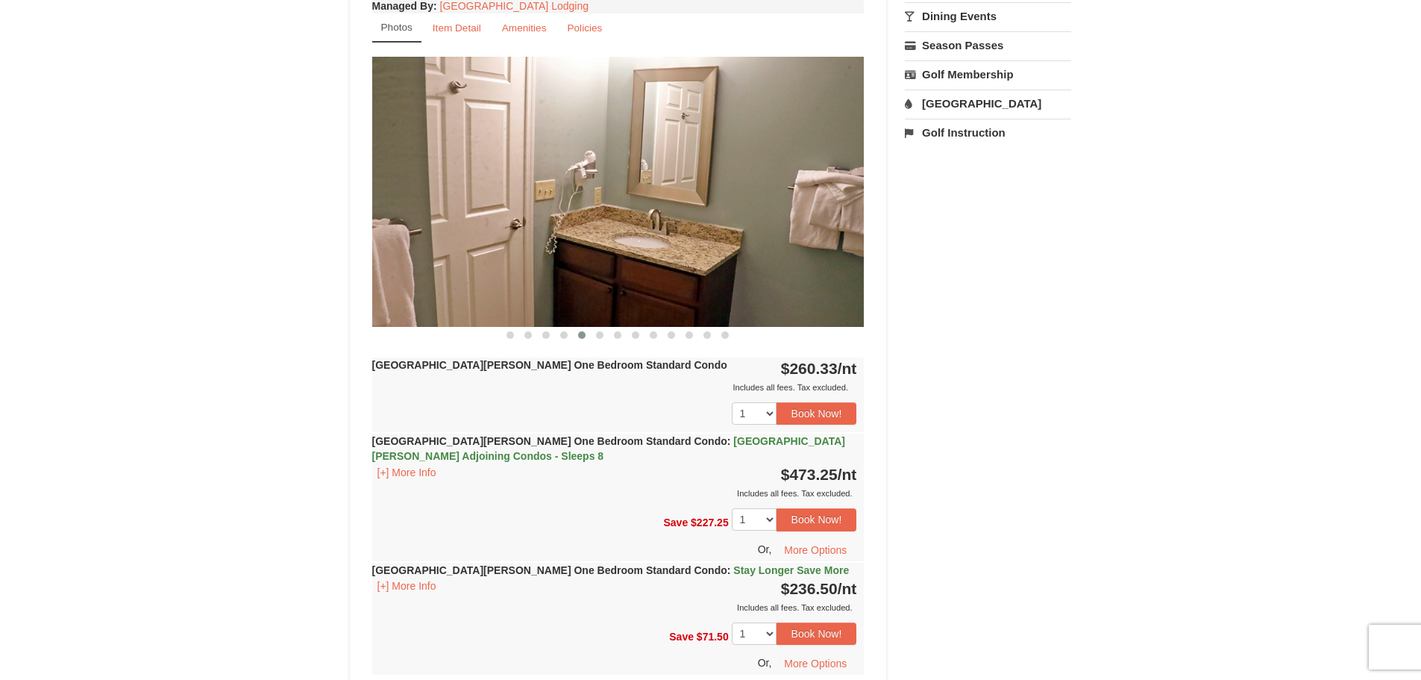
scroll to position [597, 0]
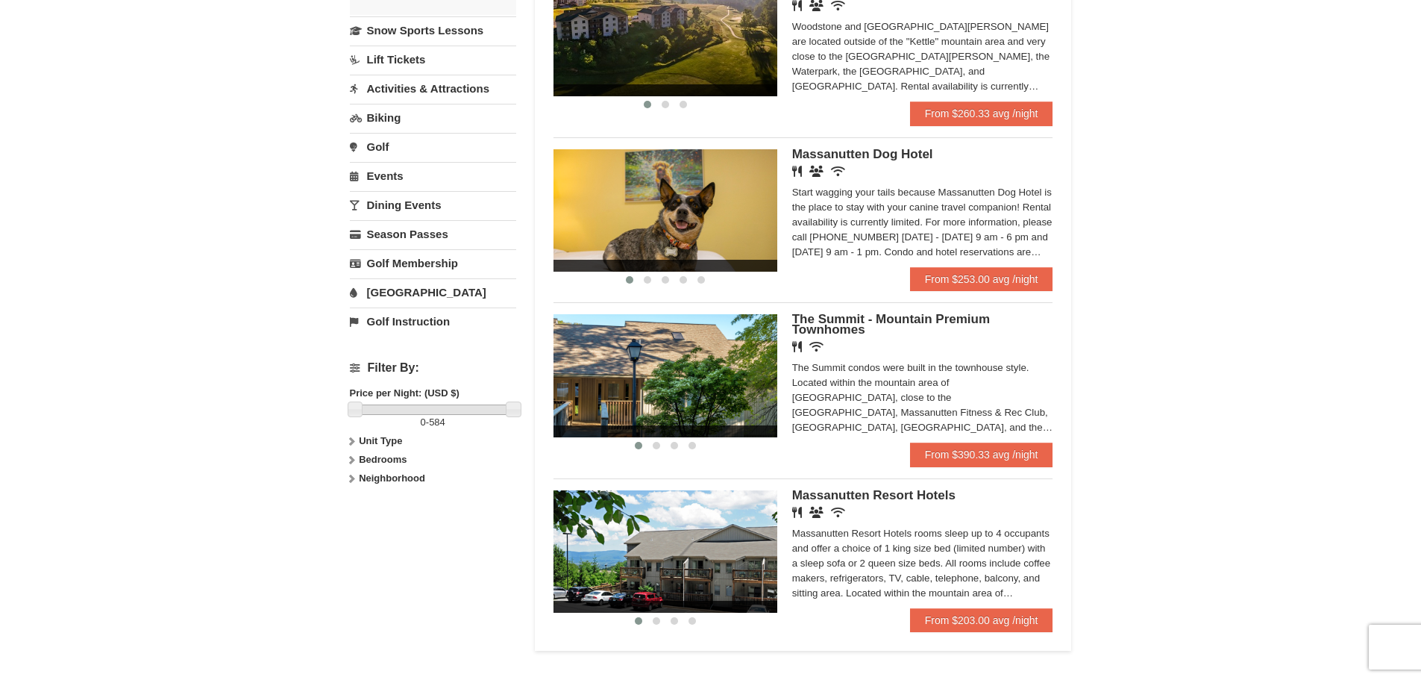
scroll to position [373, 0]
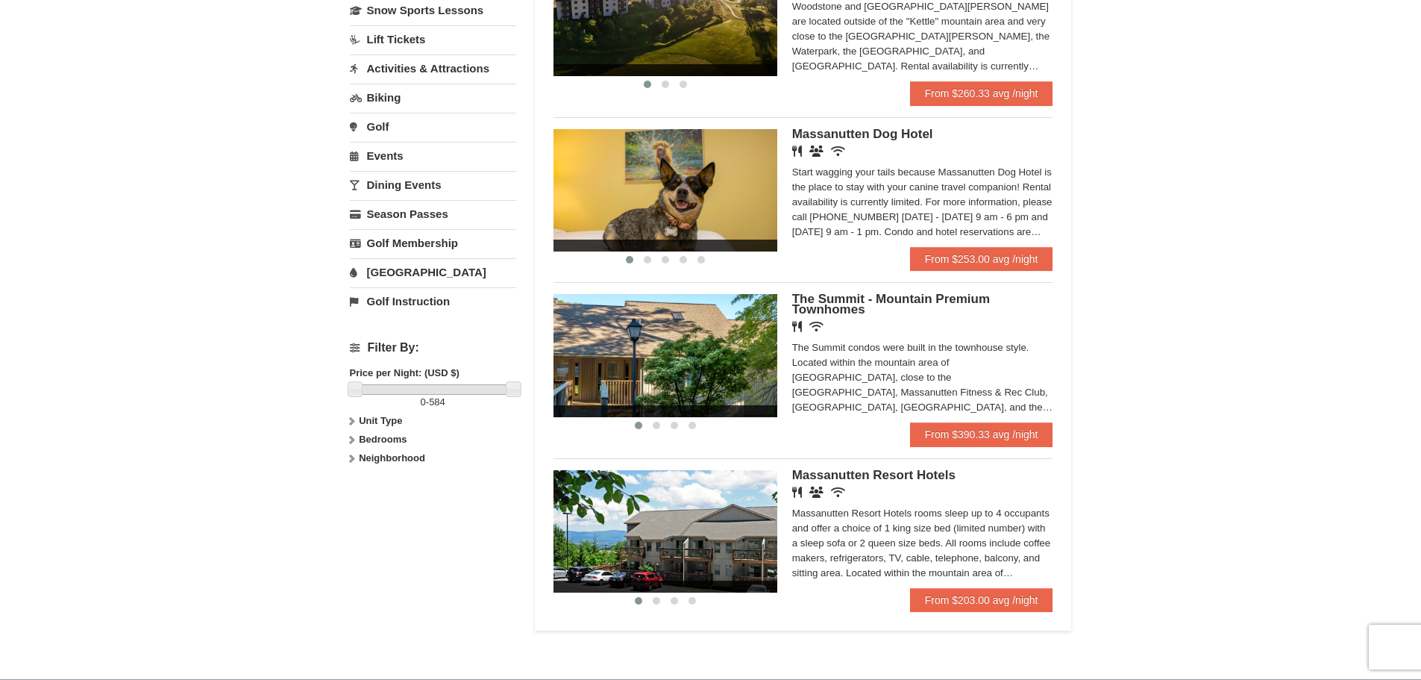
click at [720, 392] on img at bounding box center [666, 355] width 224 height 122
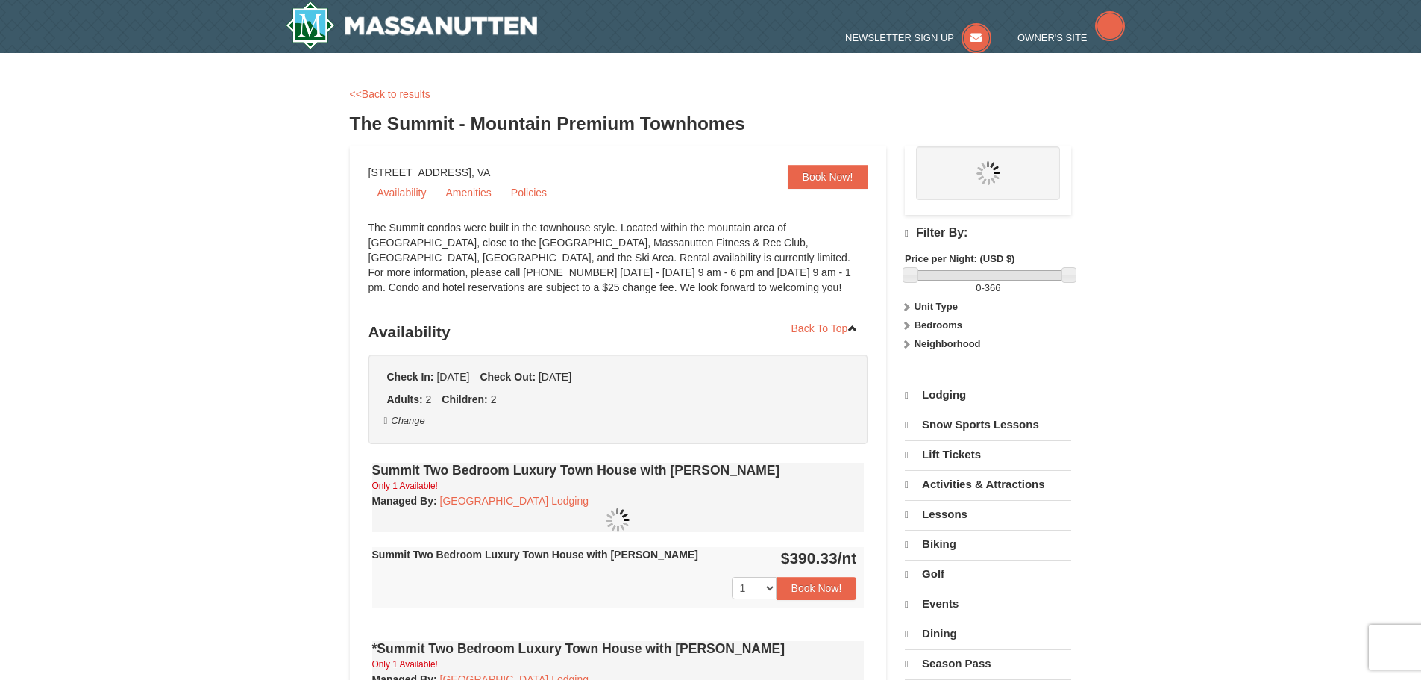
select select "10"
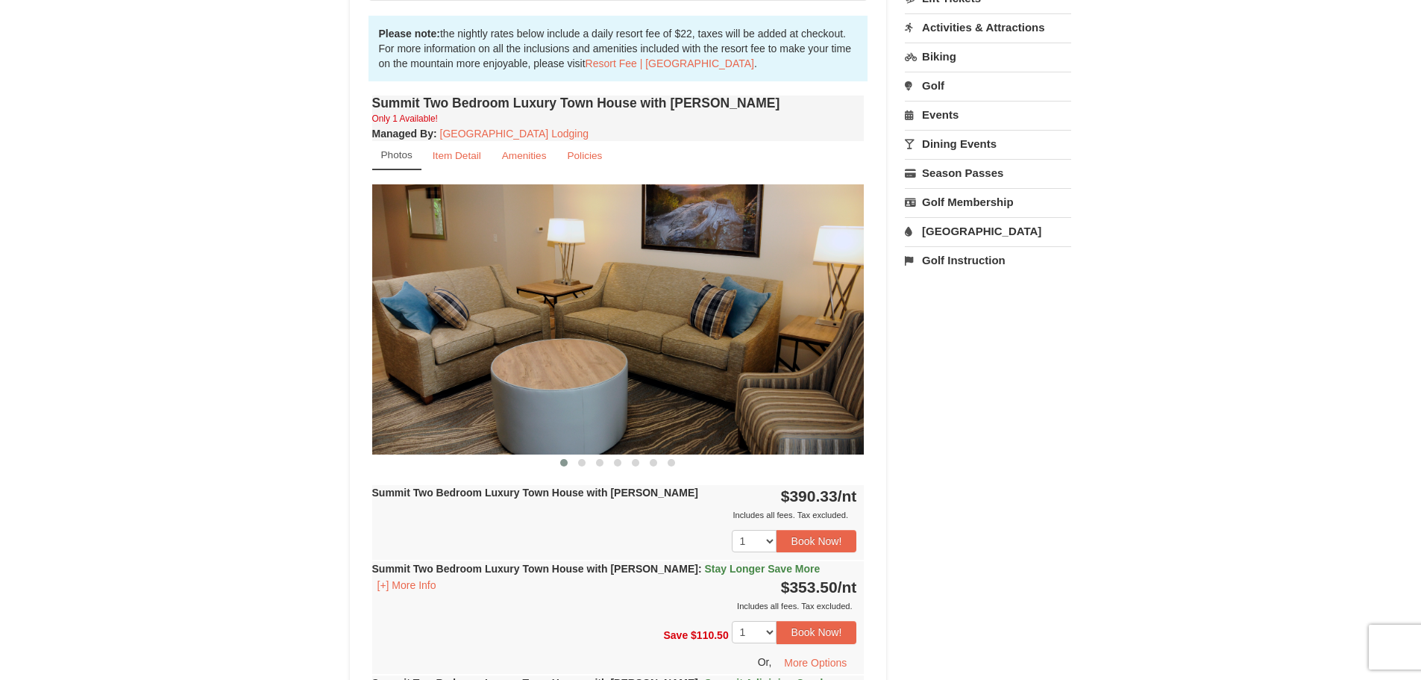
scroll to position [448, 0]
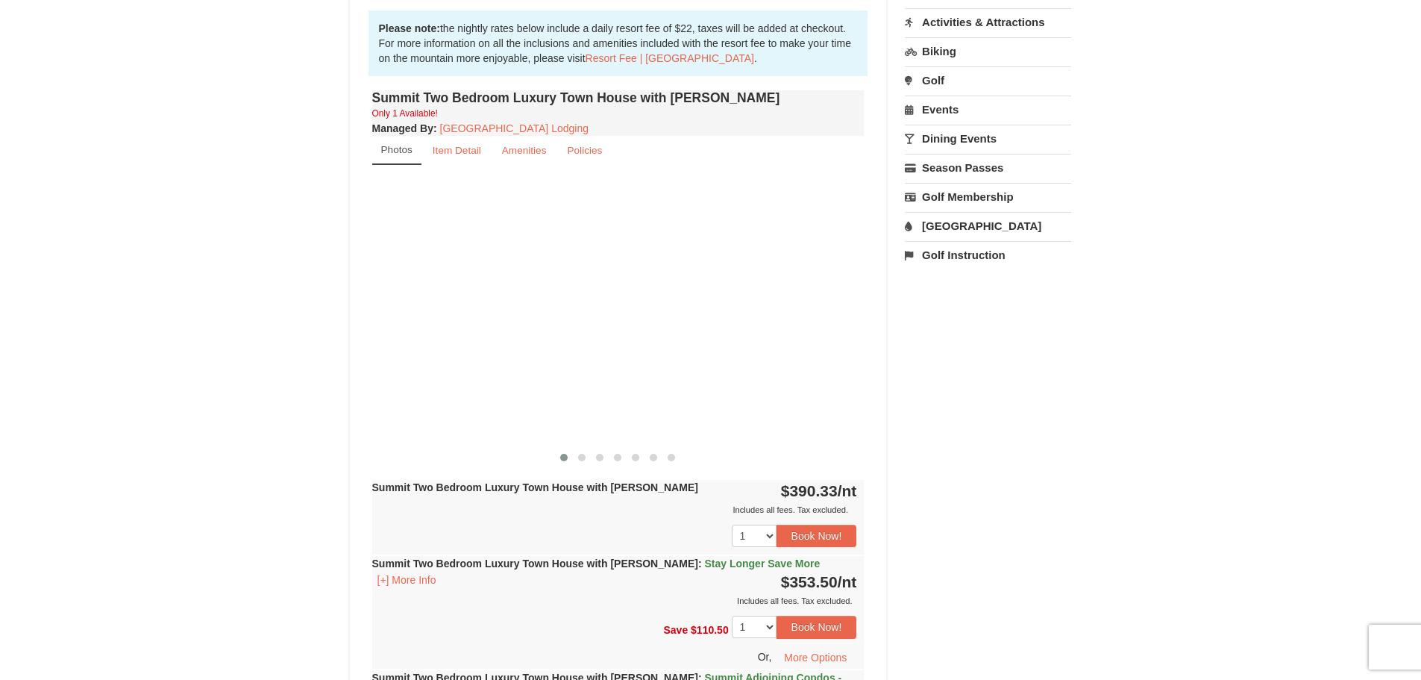
drag, startPoint x: 758, startPoint y: 369, endPoint x: 75, endPoint y: 416, distance: 684.4
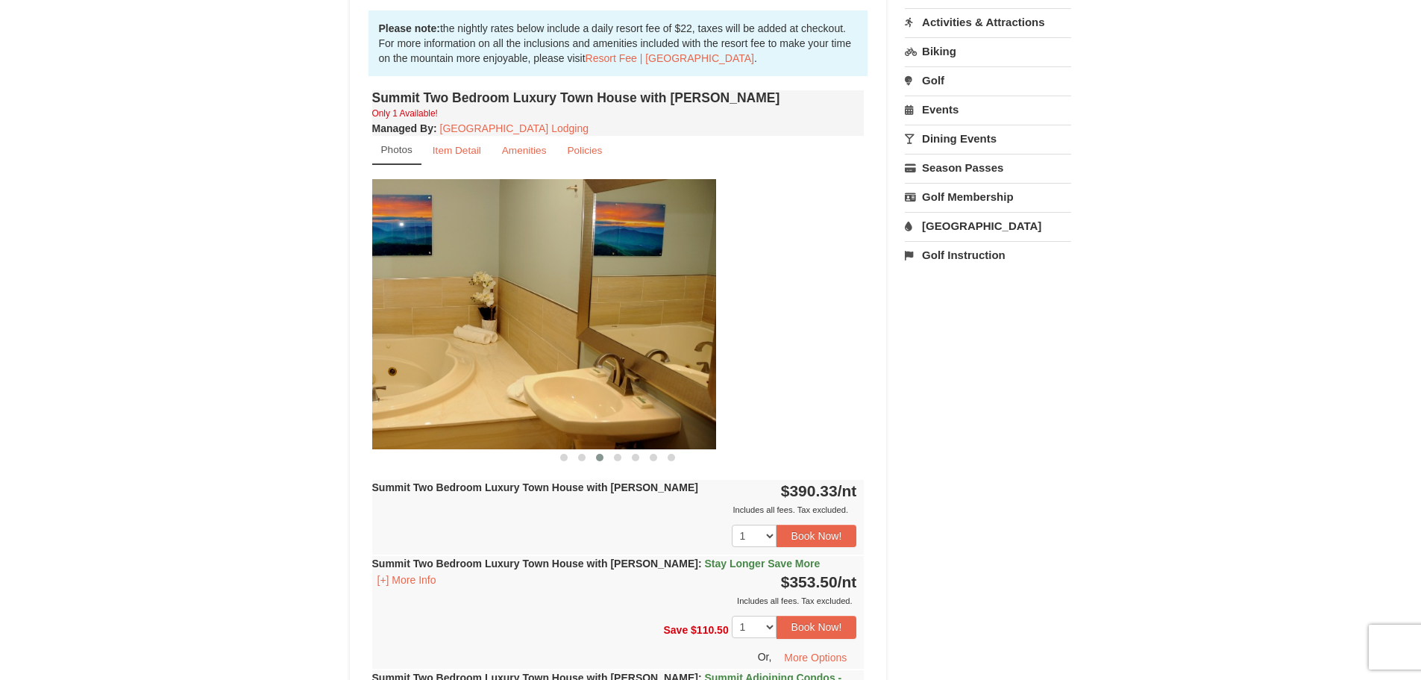
drag, startPoint x: 773, startPoint y: 337, endPoint x: 212, endPoint y: 390, distance: 563.6
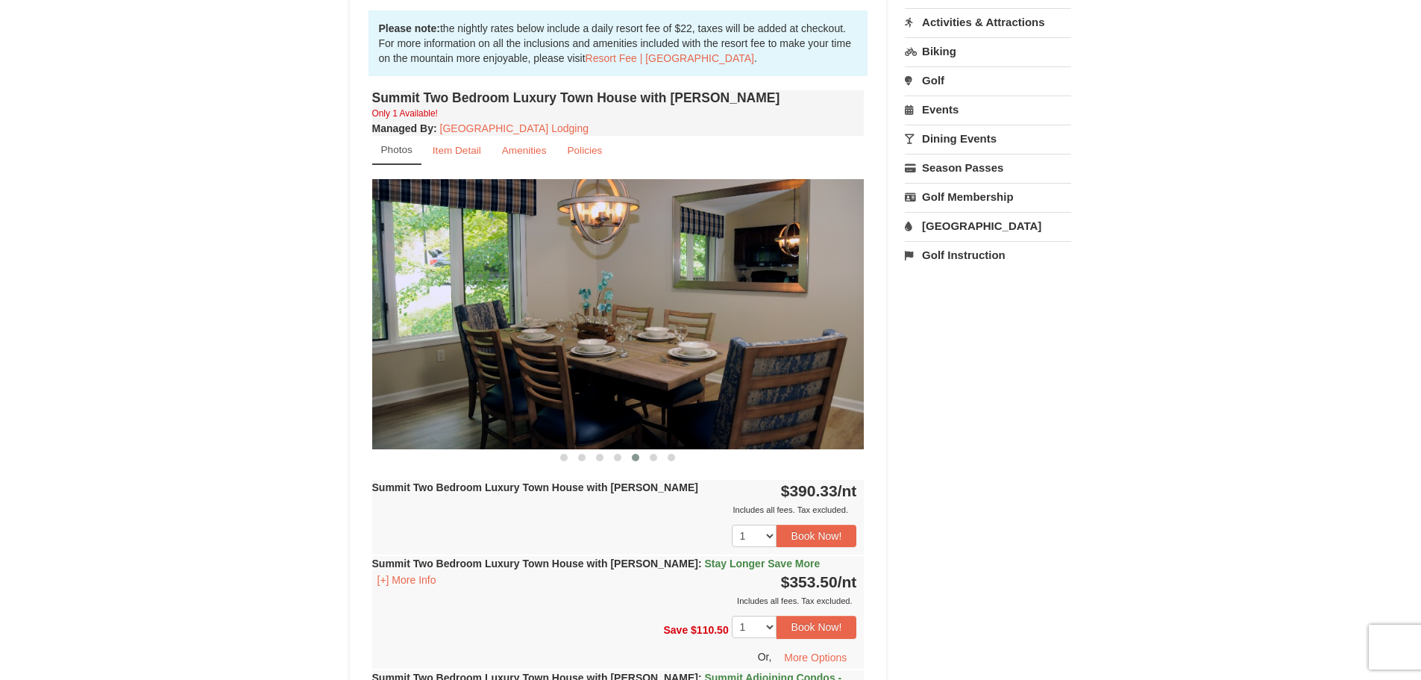
drag, startPoint x: 620, startPoint y: 363, endPoint x: 286, endPoint y: 375, distance: 334.5
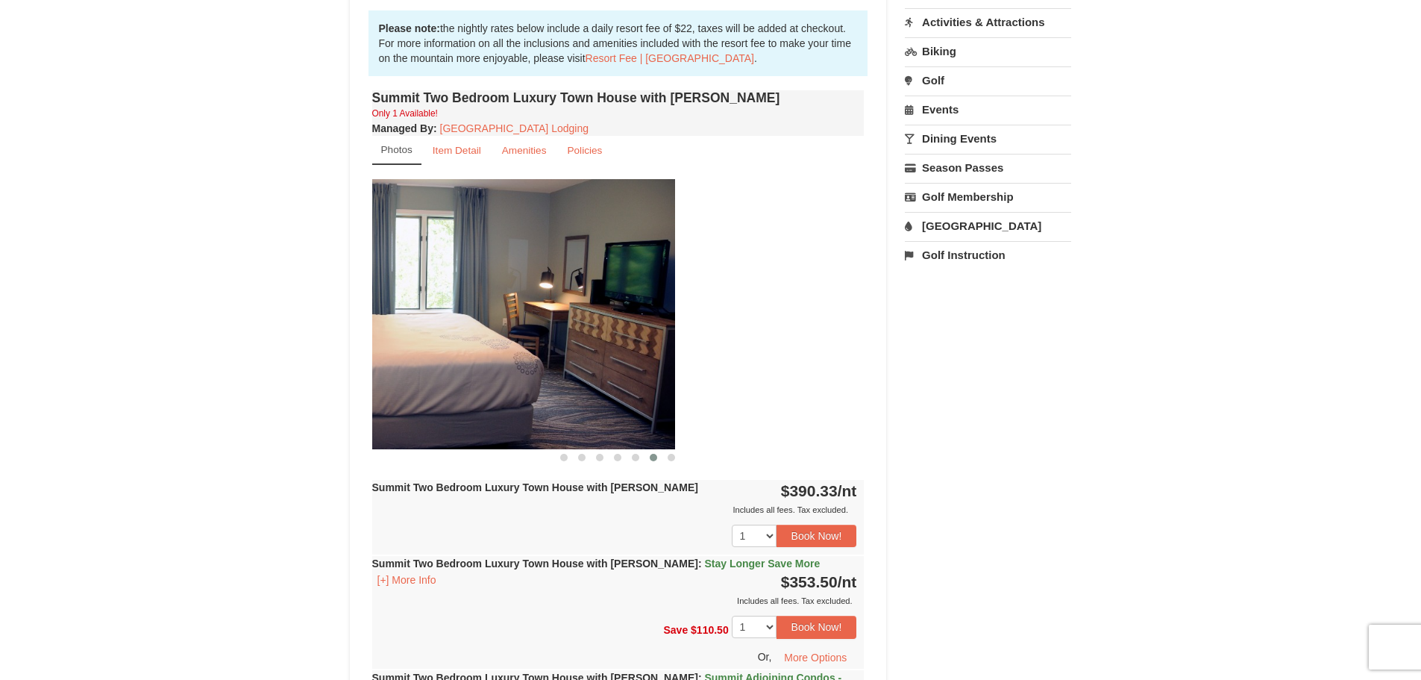
drag, startPoint x: 549, startPoint y: 367, endPoint x: 499, endPoint y: 397, distance: 58.2
click at [458, 384] on img at bounding box center [429, 313] width 492 height 269
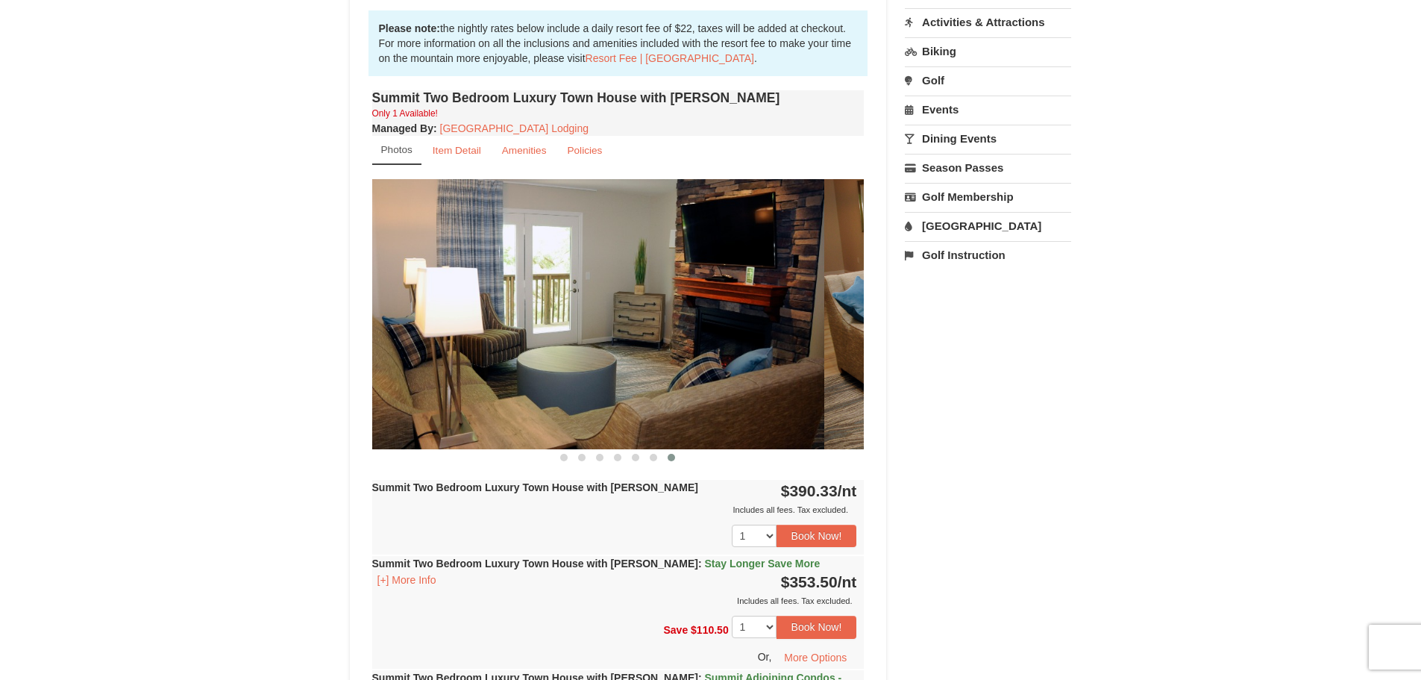
drag, startPoint x: 698, startPoint y: 379, endPoint x: 410, endPoint y: 398, distance: 288.6
click at [381, 406] on img at bounding box center [578, 313] width 492 height 269
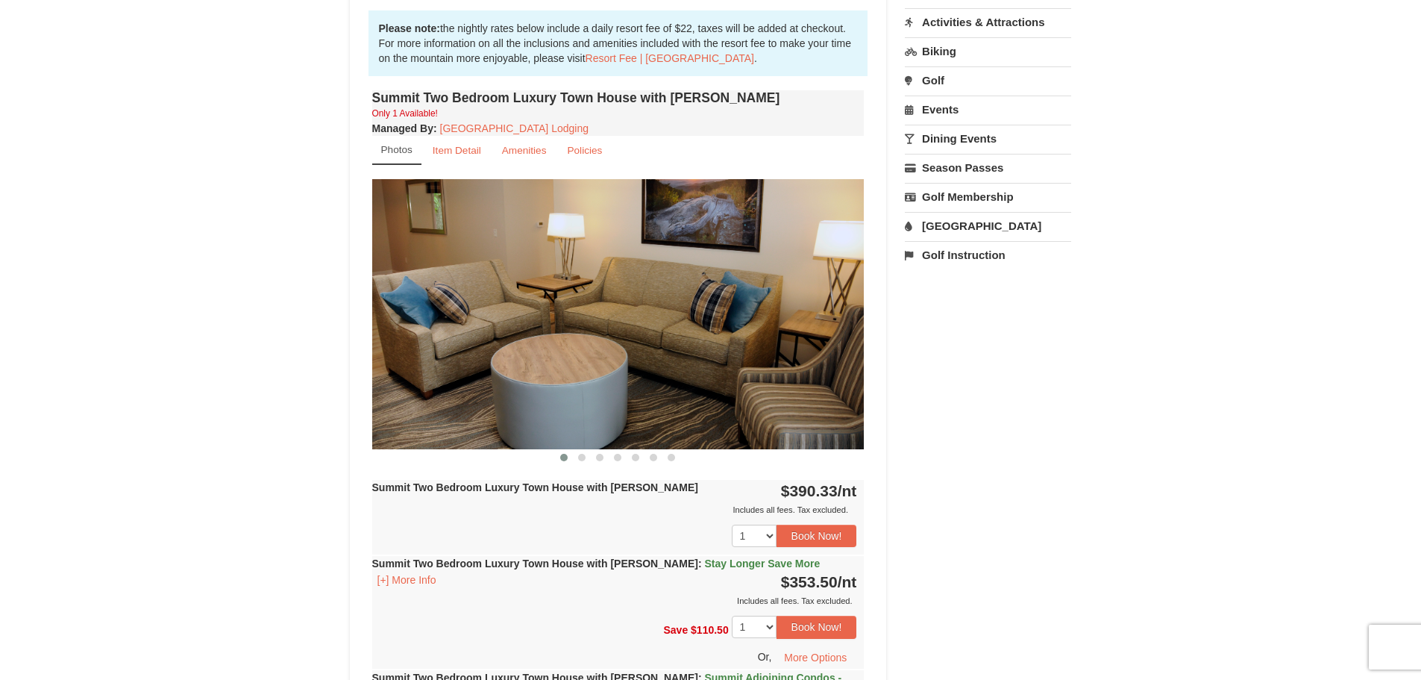
drag, startPoint x: 561, startPoint y: 382, endPoint x: 388, endPoint y: 419, distance: 176.9
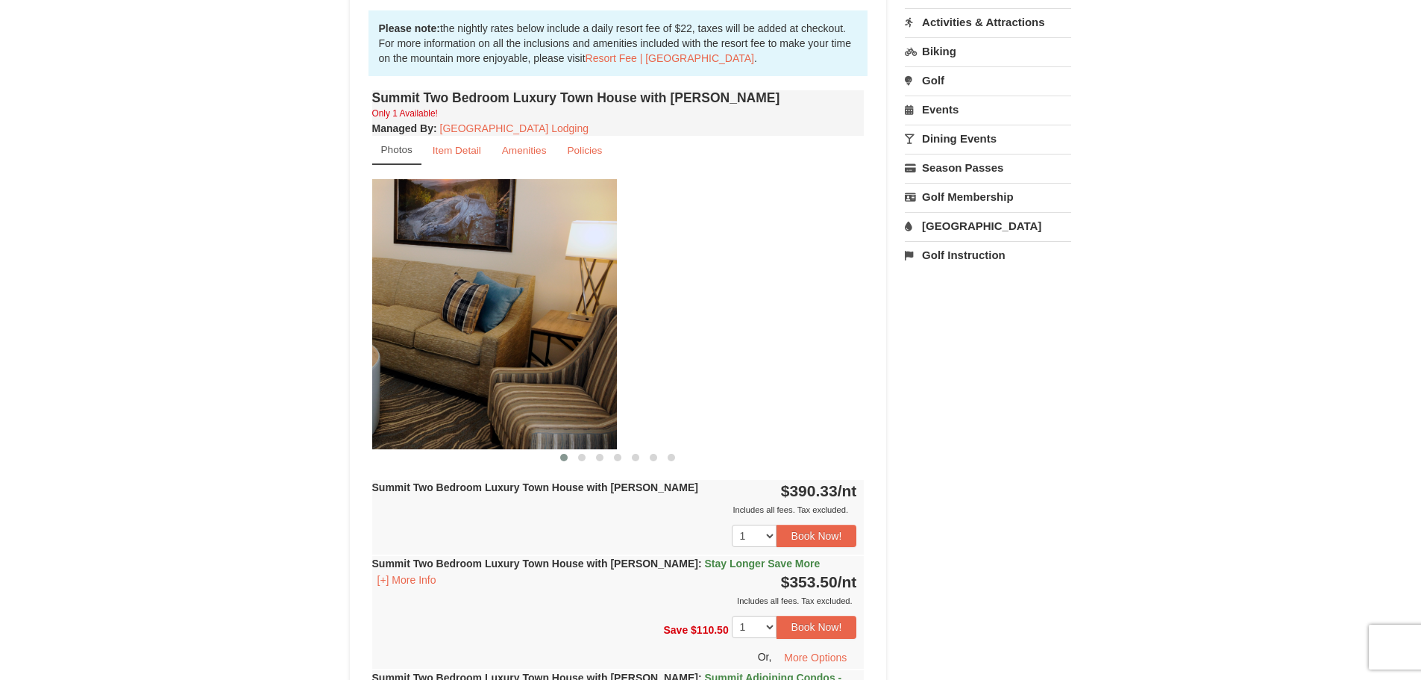
drag, startPoint x: 416, startPoint y: 349, endPoint x: 354, endPoint y: 363, distance: 63.4
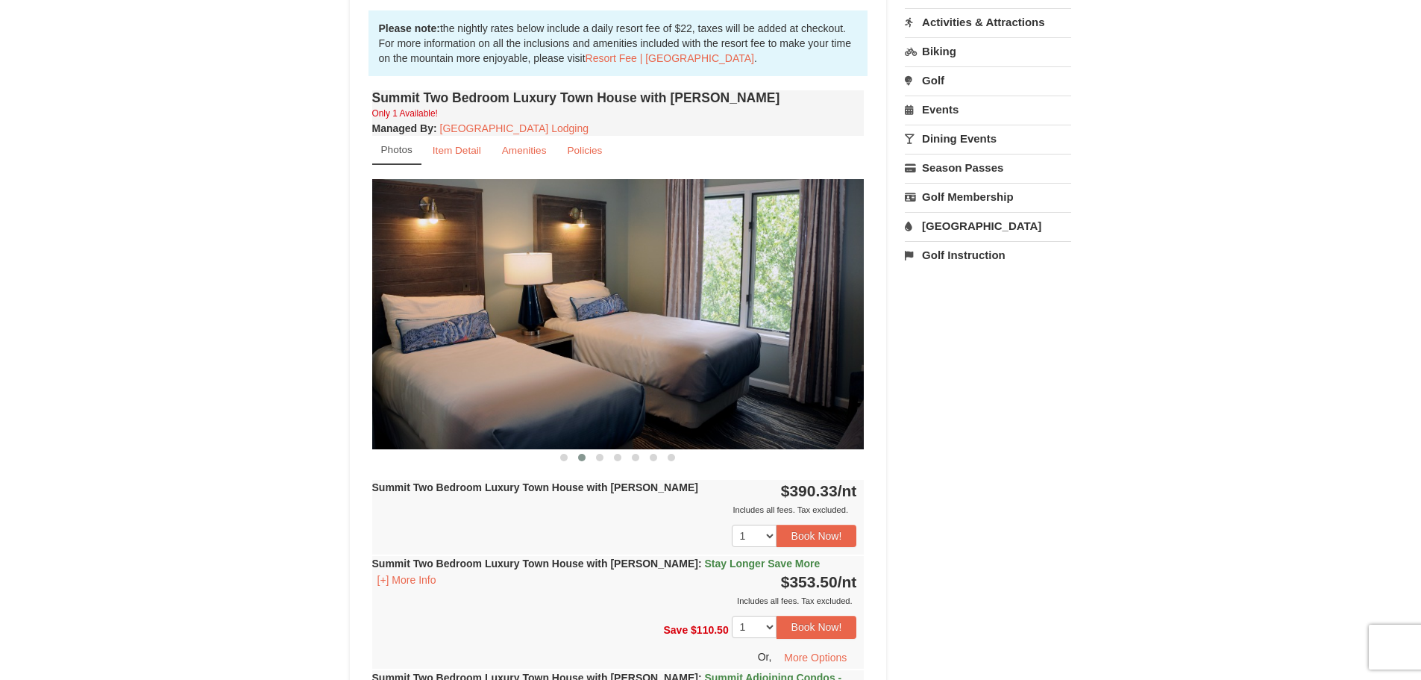
drag, startPoint x: 712, startPoint y: 326, endPoint x: 495, endPoint y: 365, distance: 220.6
click at [495, 365] on img at bounding box center [618, 313] width 492 height 269
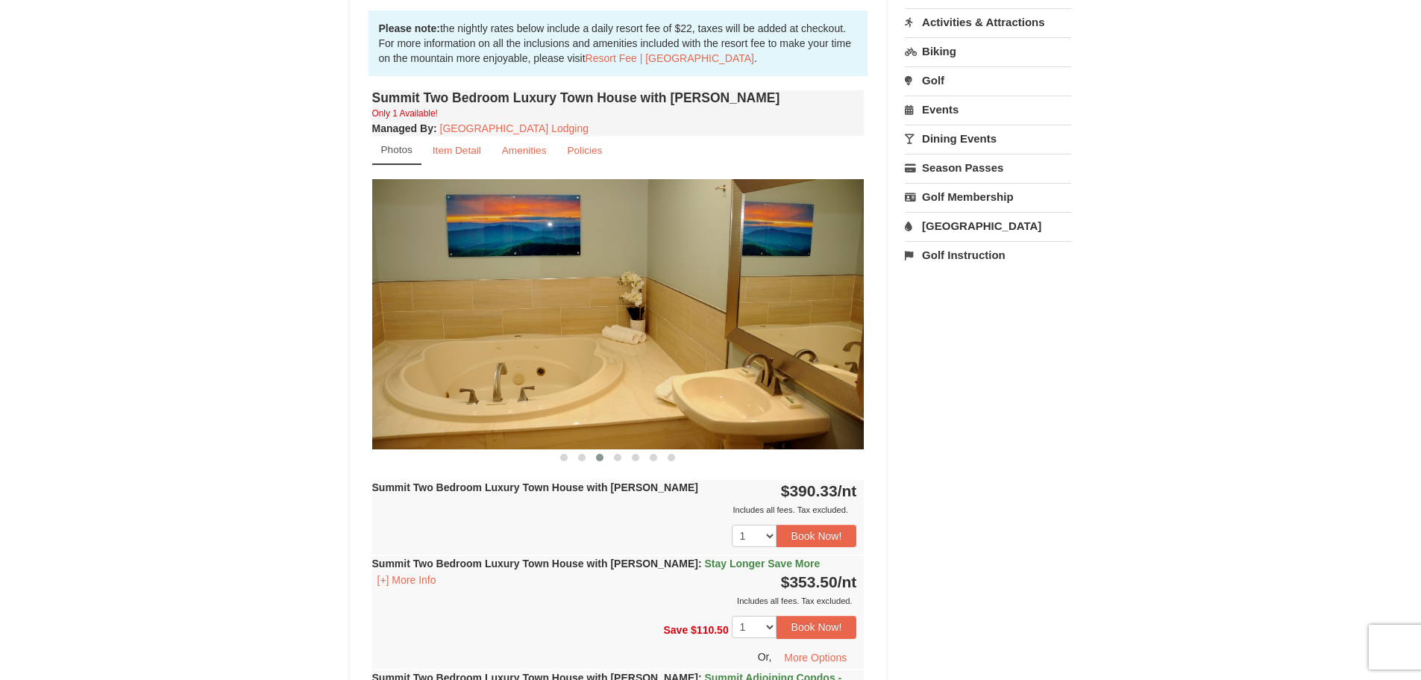
scroll to position [0, 0]
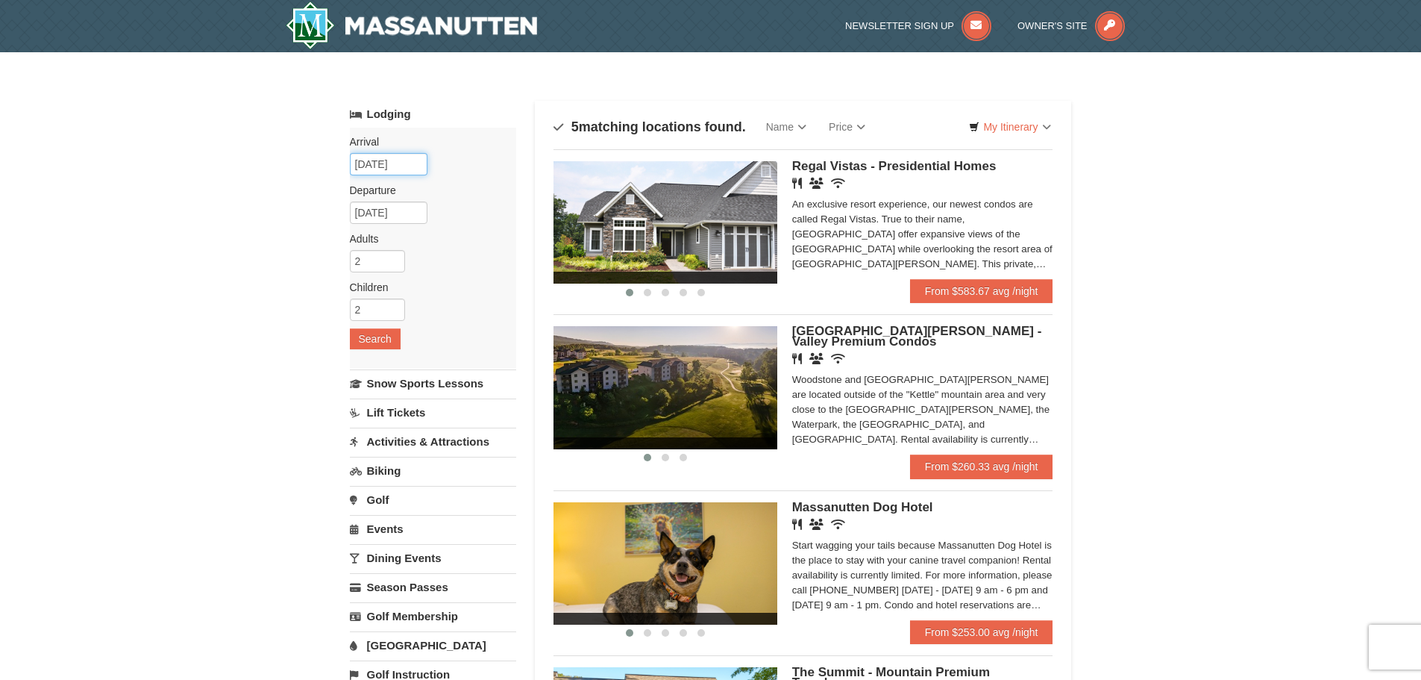
drag, startPoint x: 419, startPoint y: 165, endPoint x: 0, endPoint y: 365, distance: 463.9
click at [0, 365] on div "× Categories Map List Filter My Itinerary Questions? [PHONE_NUMBER] Lodging Arr…" at bounding box center [710, 544] width 1421 height 985
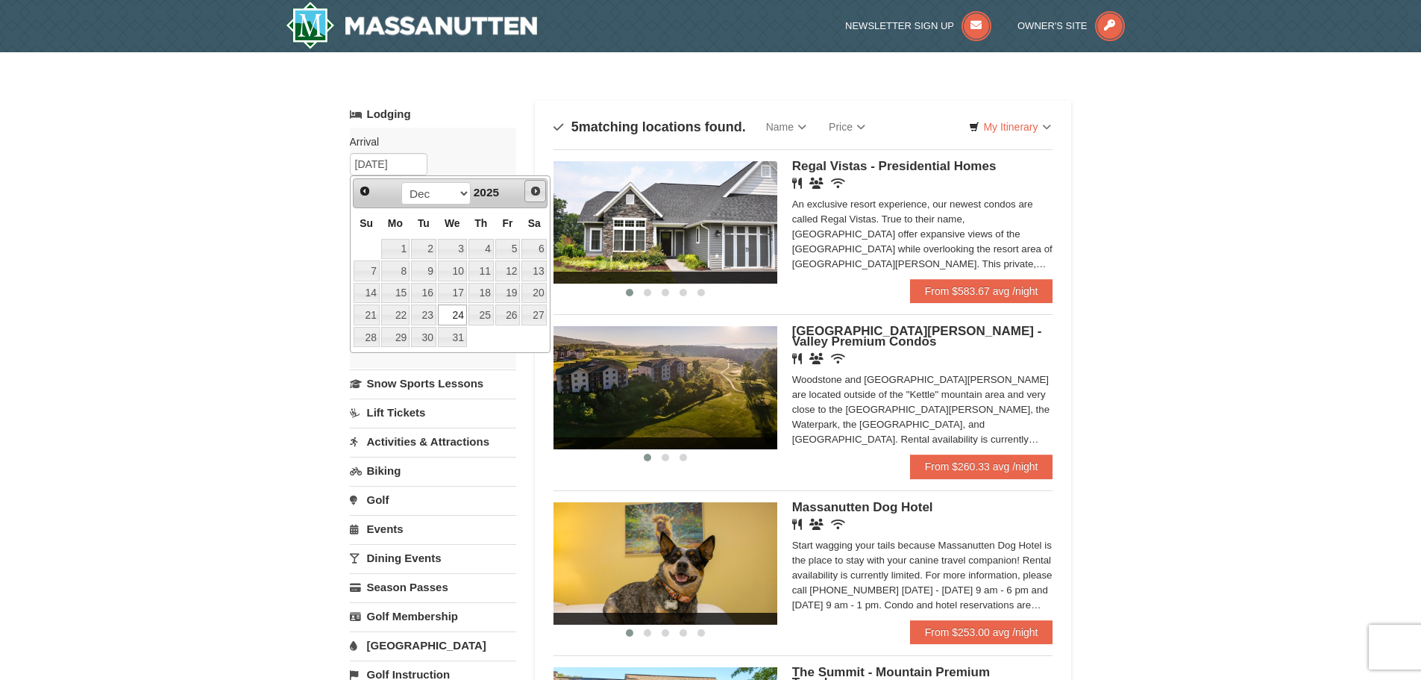
click at [533, 194] on span "Next" at bounding box center [536, 191] width 12 height 12
click at [398, 311] on link "19" at bounding box center [395, 314] width 28 height 21
type input "[DATE]"
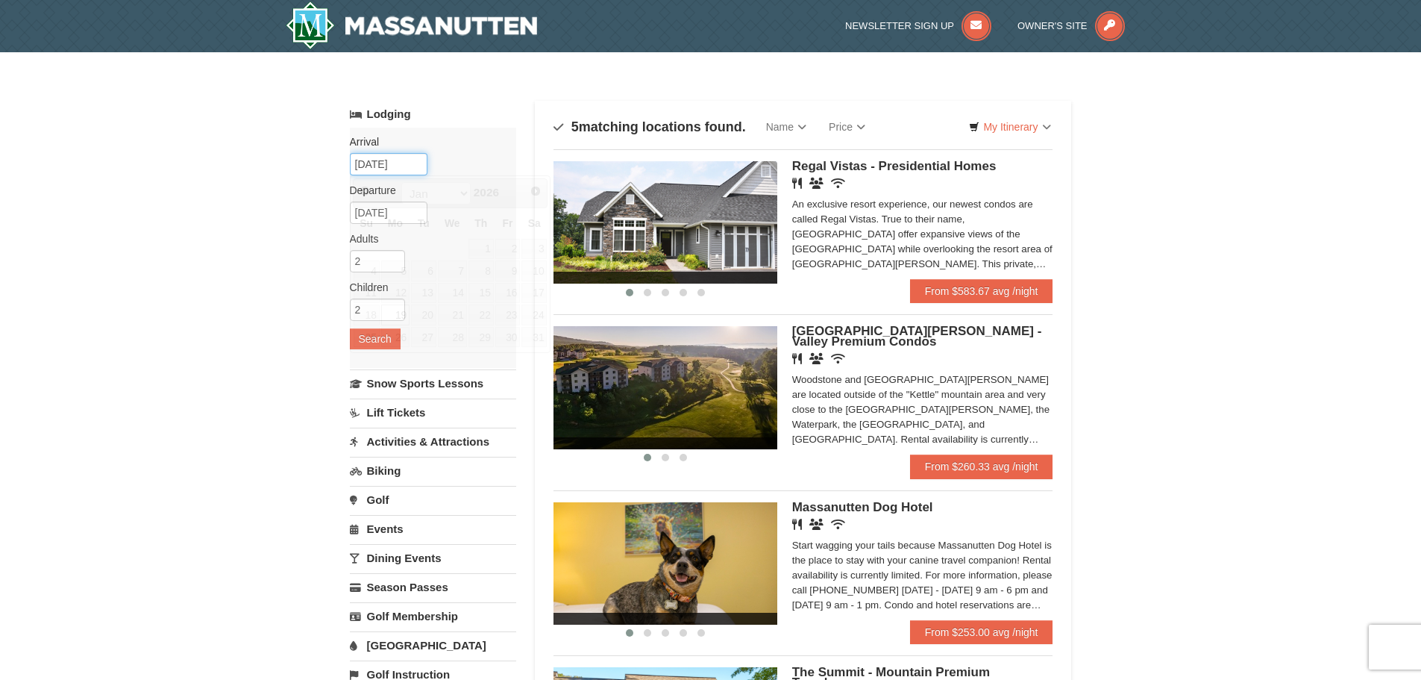
drag, startPoint x: 416, startPoint y: 155, endPoint x: 418, endPoint y: 163, distance: 7.8
click at [417, 160] on input "[DATE]" at bounding box center [389, 164] width 78 height 22
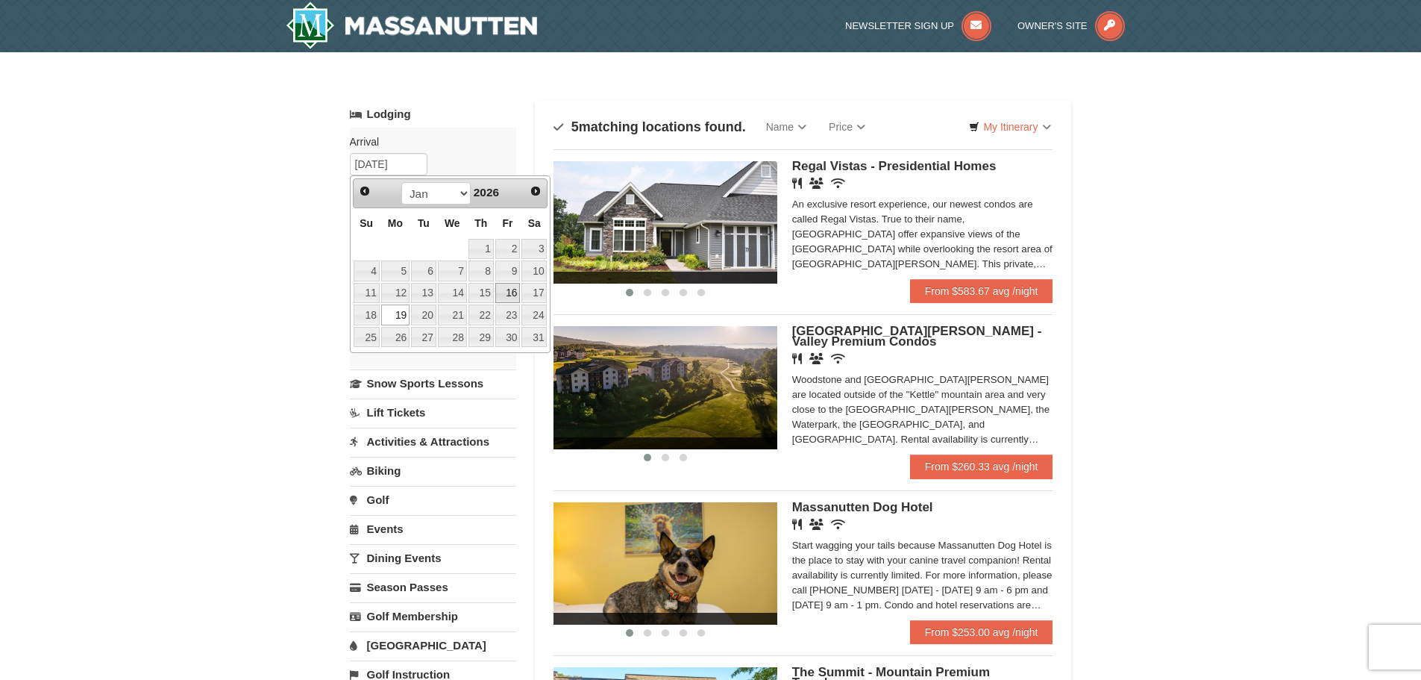
click at [504, 292] on link "16" at bounding box center [507, 293] width 25 height 21
type input "[DATE]"
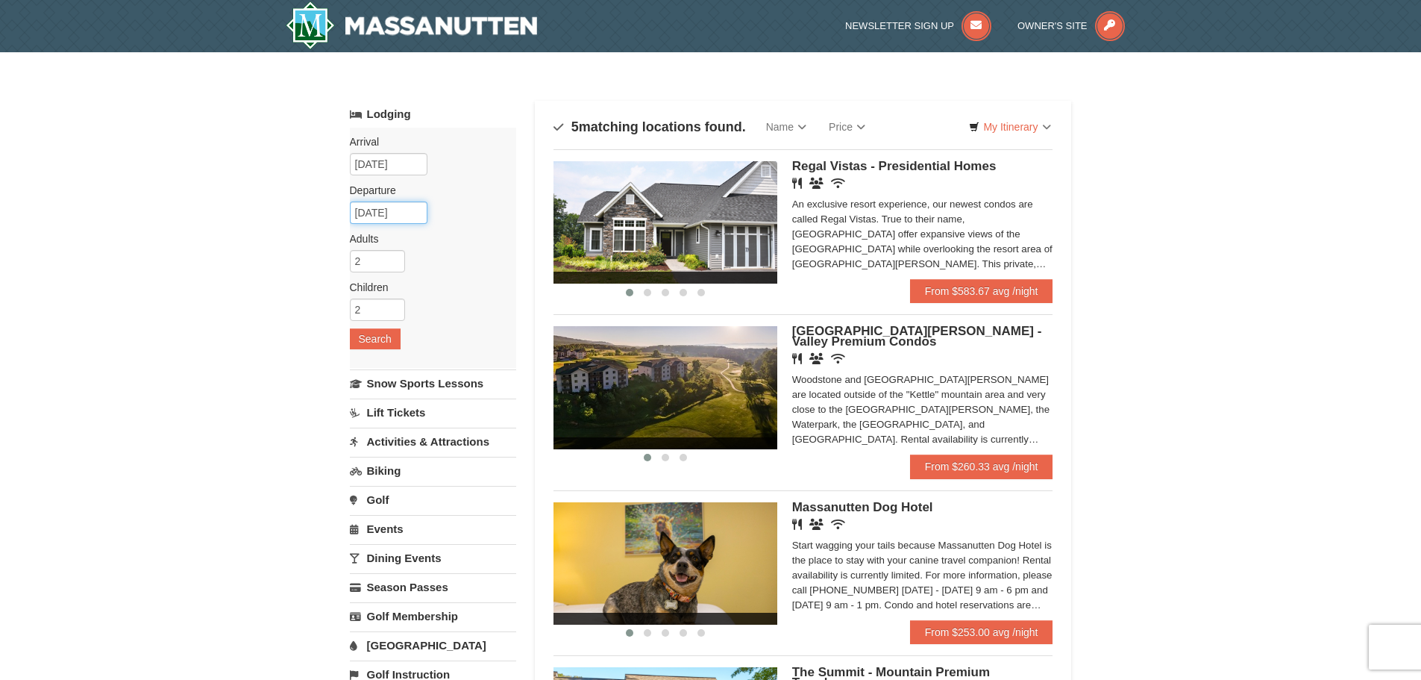
click at [413, 222] on input "[DATE]" at bounding box center [389, 212] width 78 height 22
